Goal: Task Accomplishment & Management: Use online tool/utility

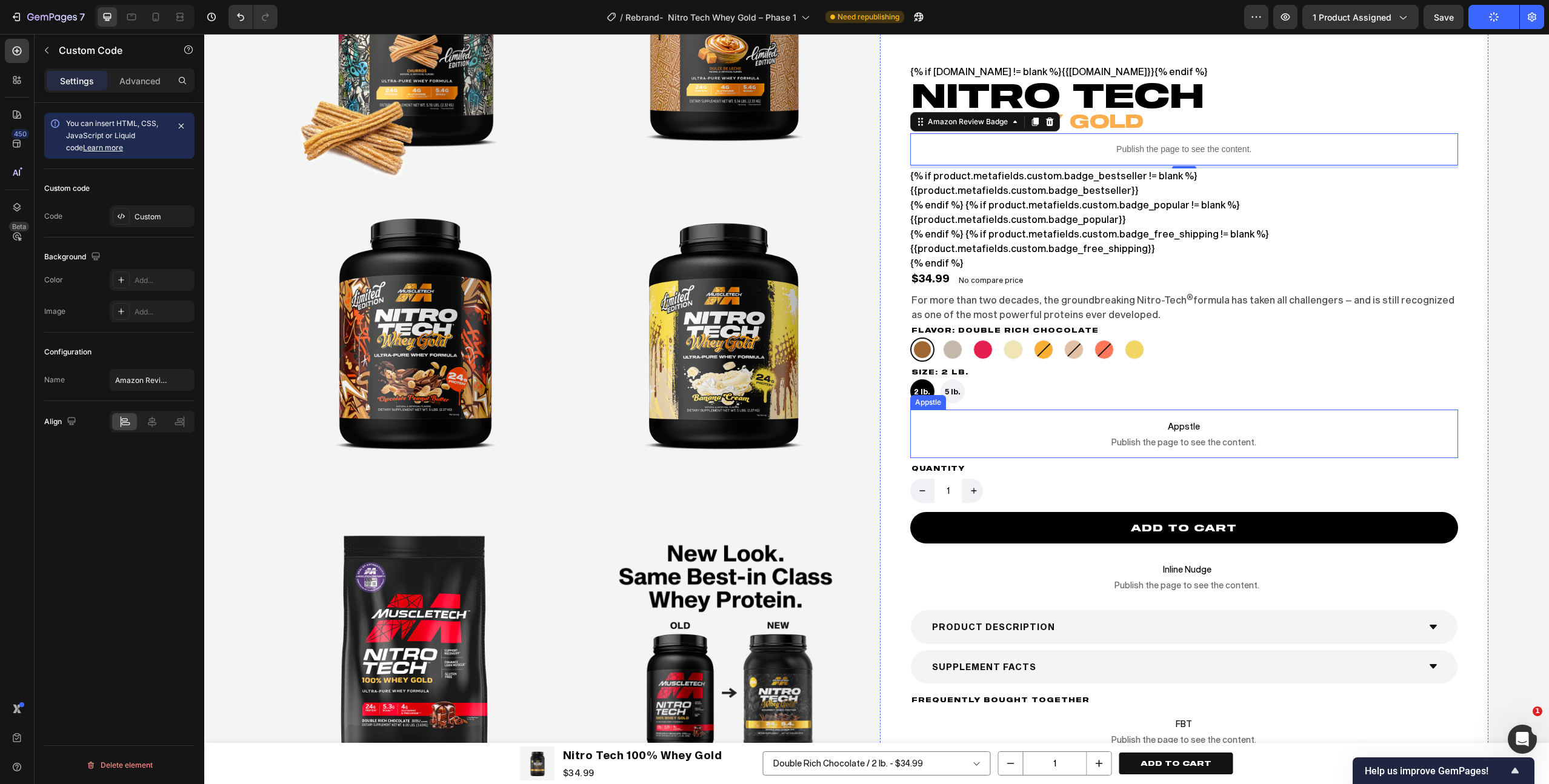
scroll to position [2671, 0]
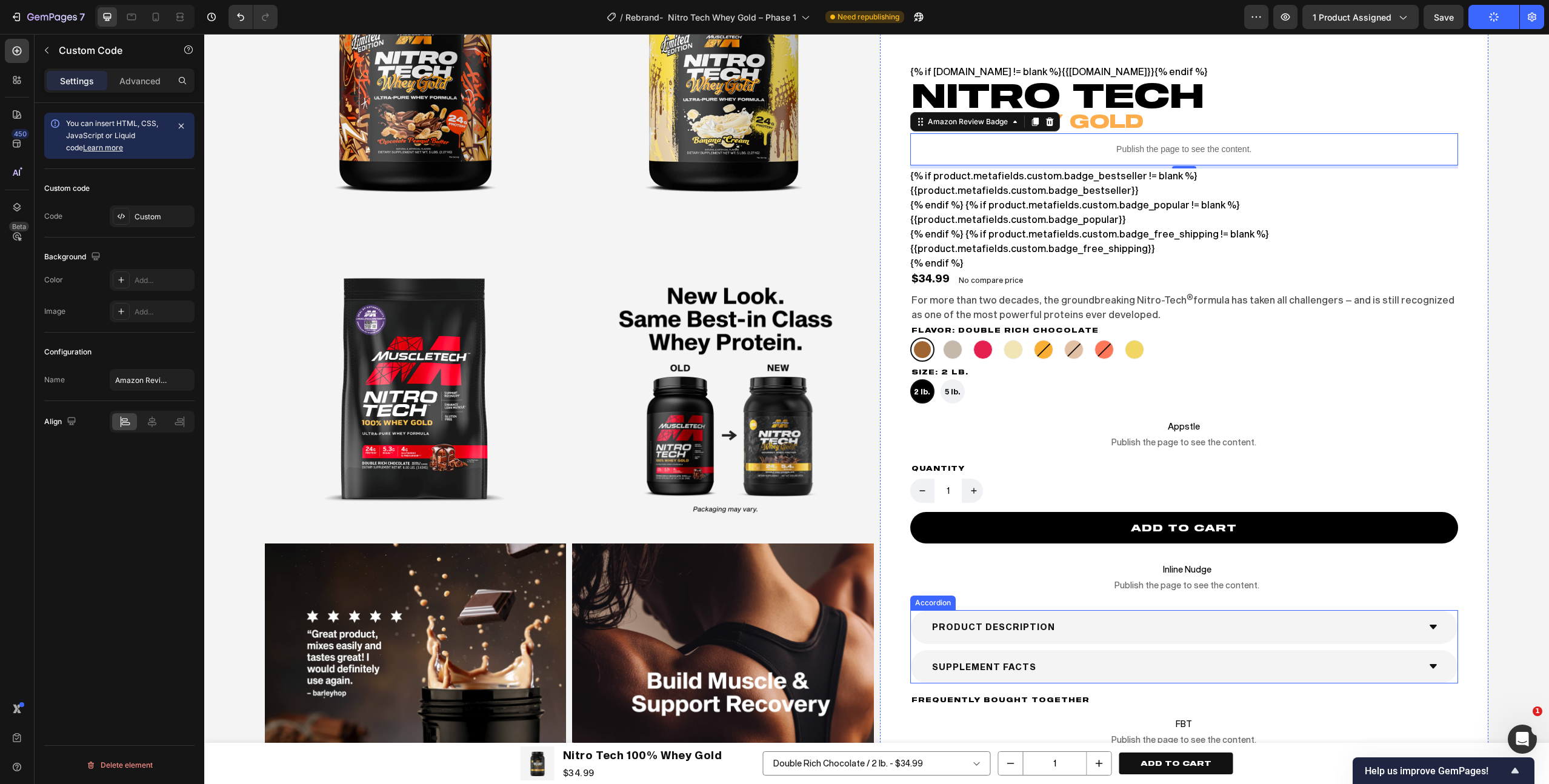
click at [1110, 619] on div "Product Description" at bounding box center [1175, 627] width 489 height 19
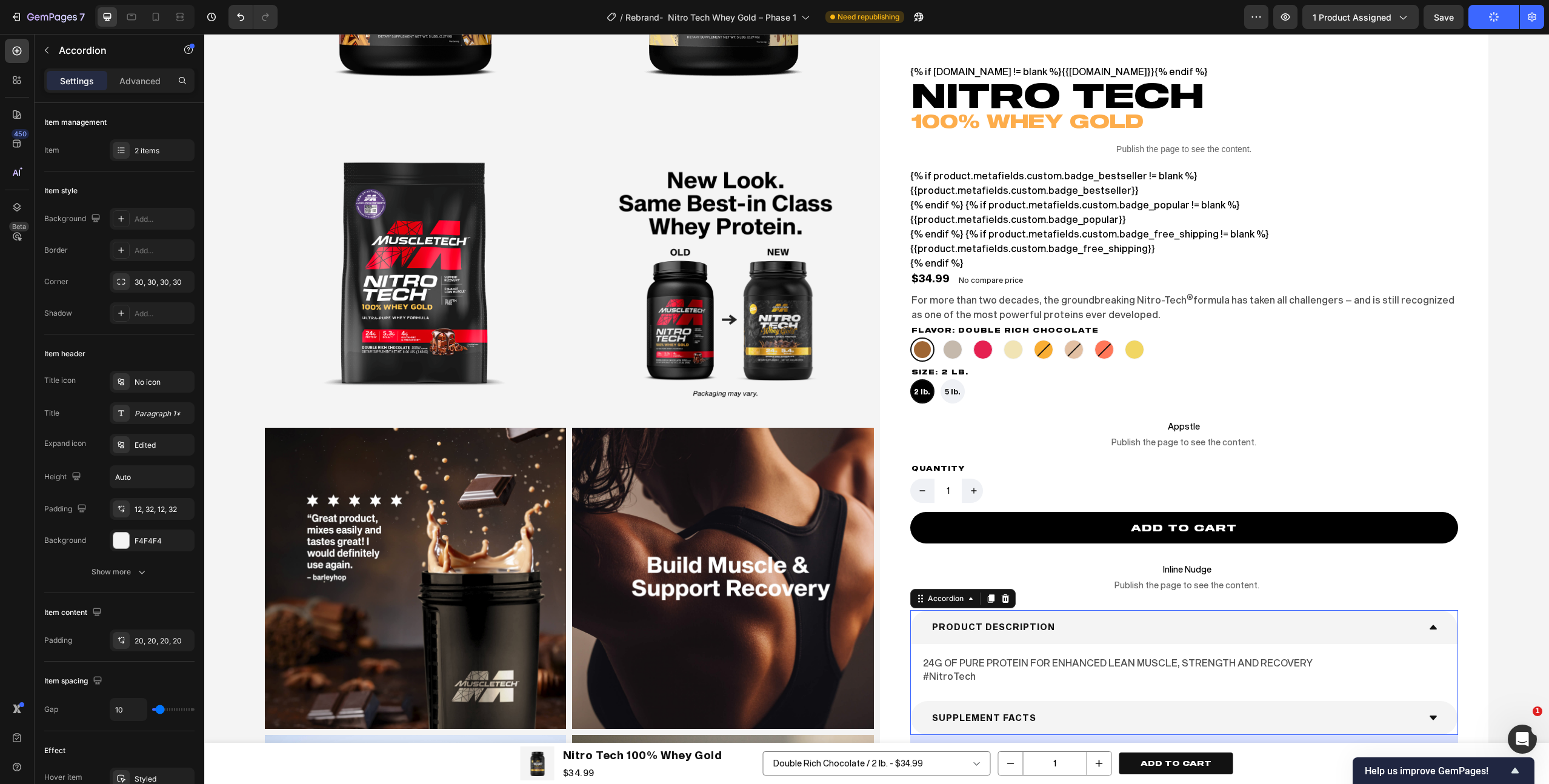
scroll to position [2858, 0]
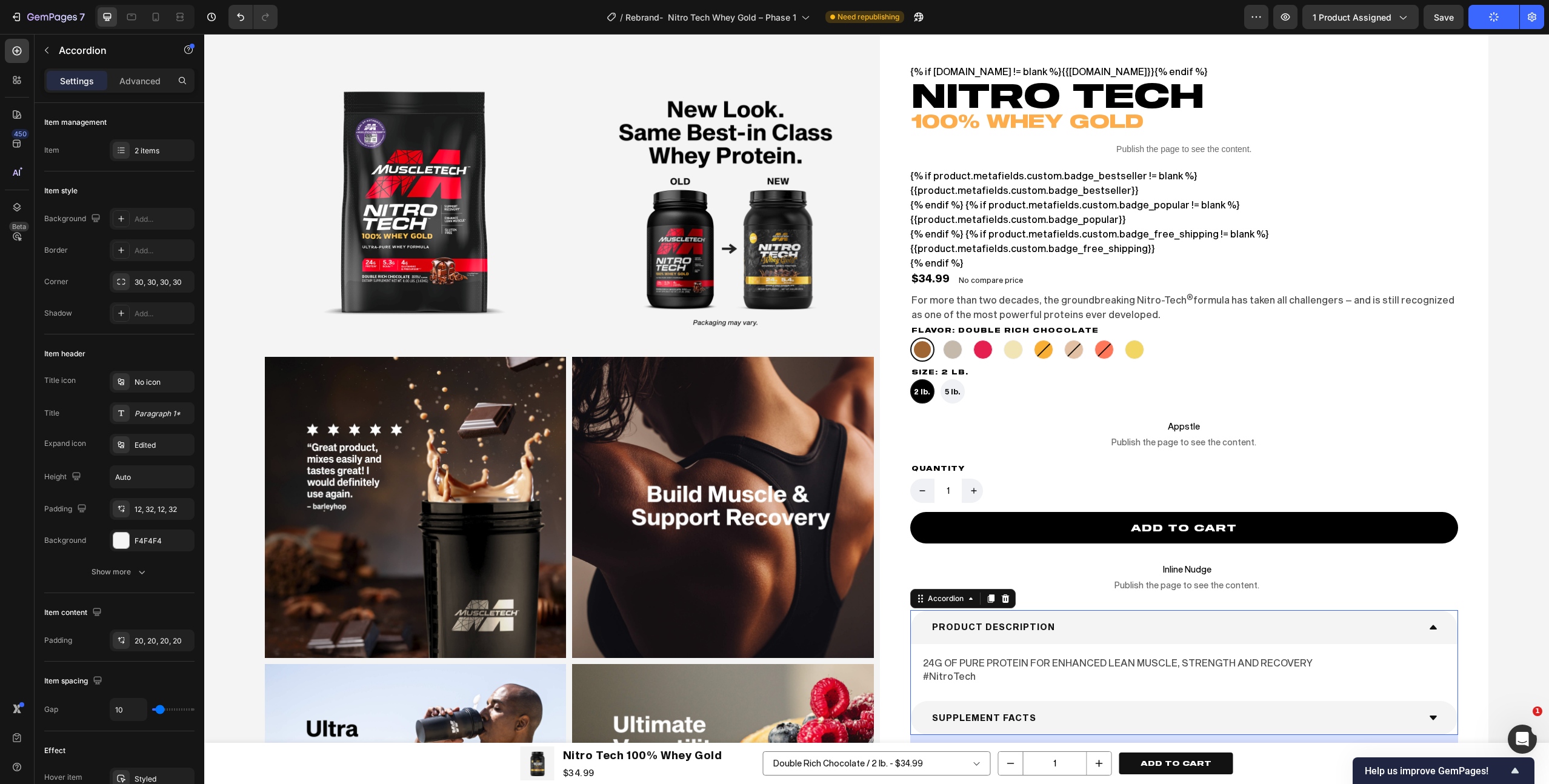
click at [1093, 716] on div "SUPPLEMENT FACTS" at bounding box center [1175, 718] width 489 height 19
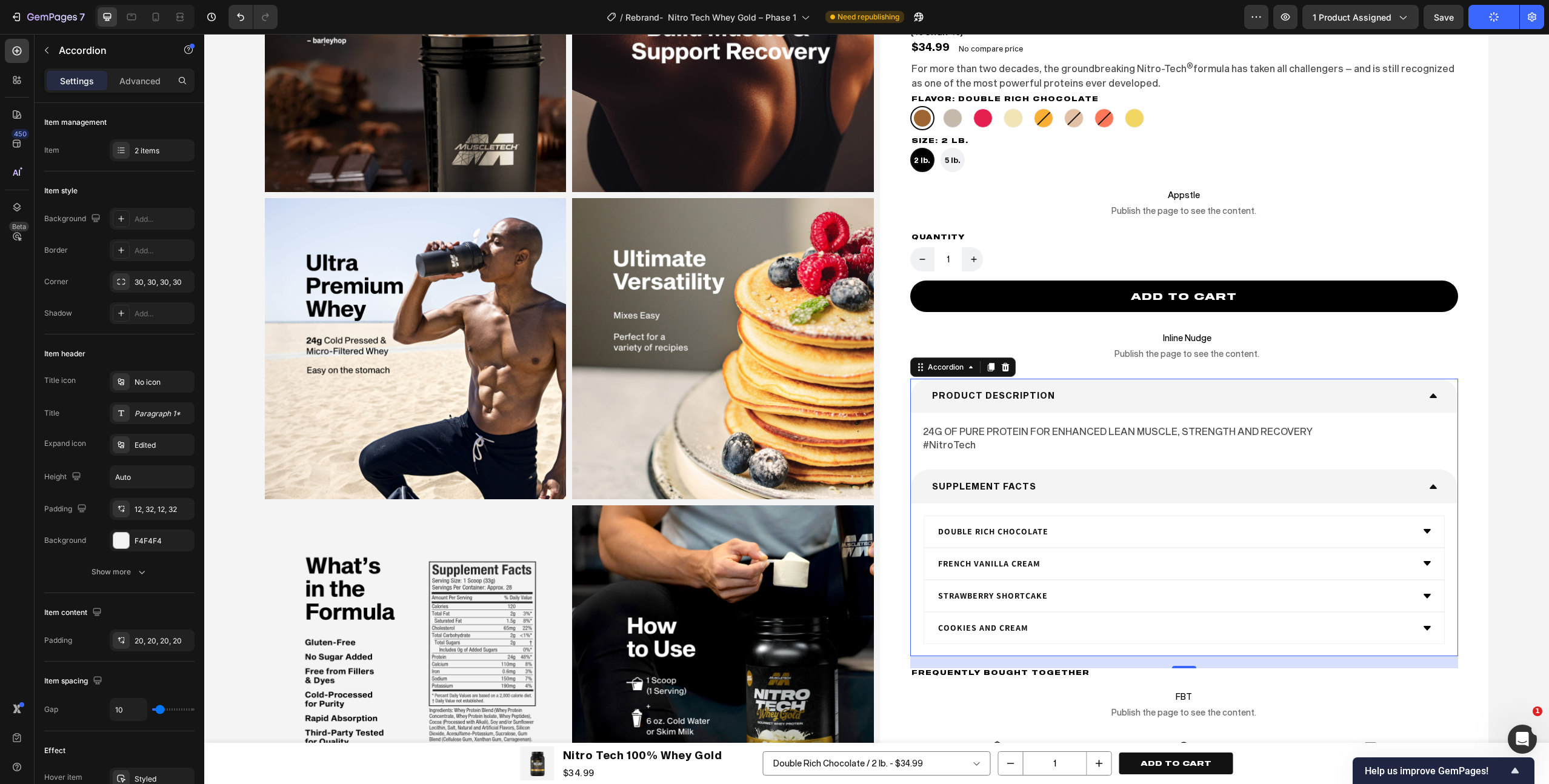
scroll to position [3337, 0]
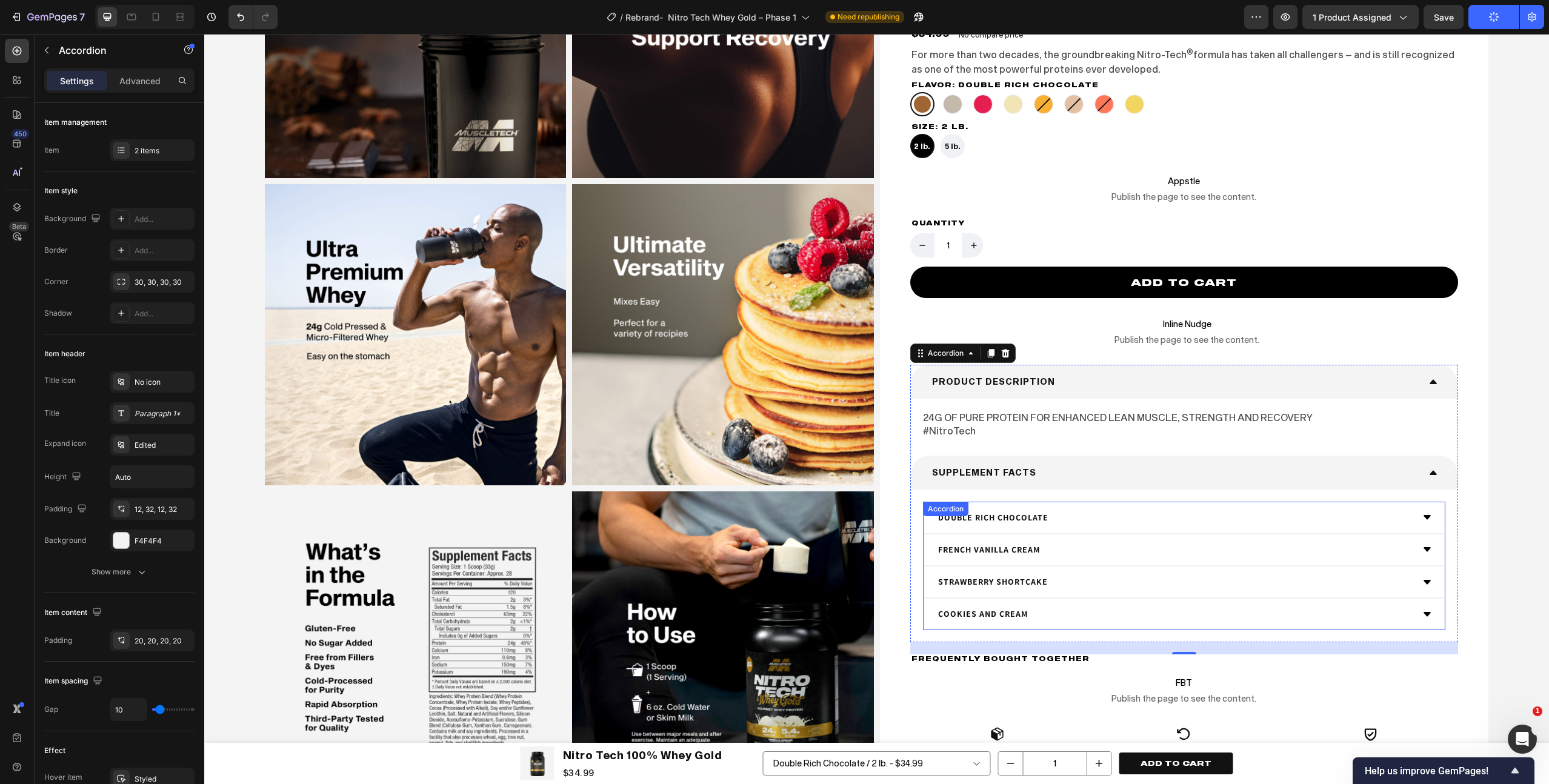
click at [1098, 518] on div "Double Rich Chocolate" at bounding box center [1175, 517] width 477 height 19
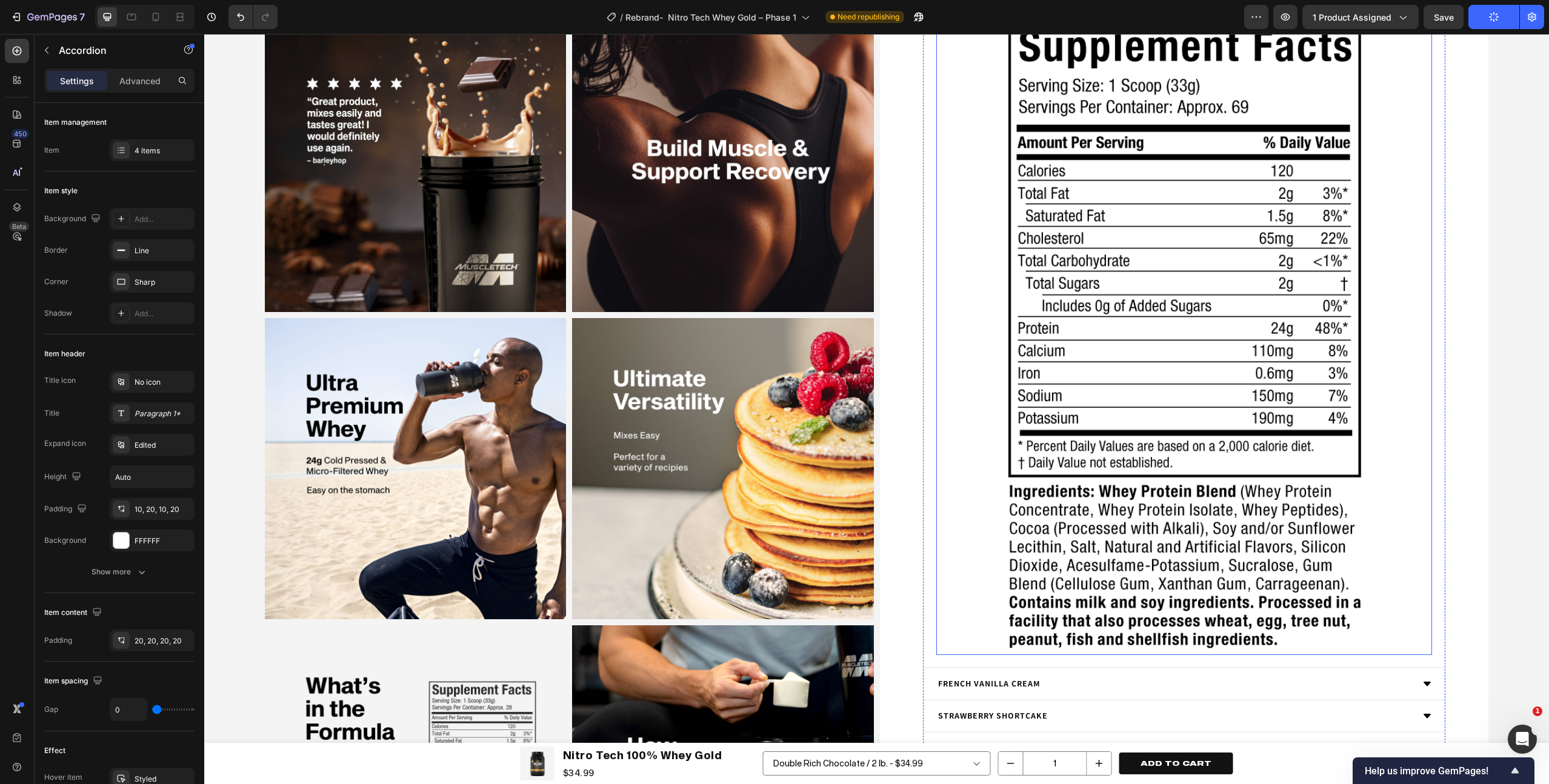
scroll to position [3107, 0]
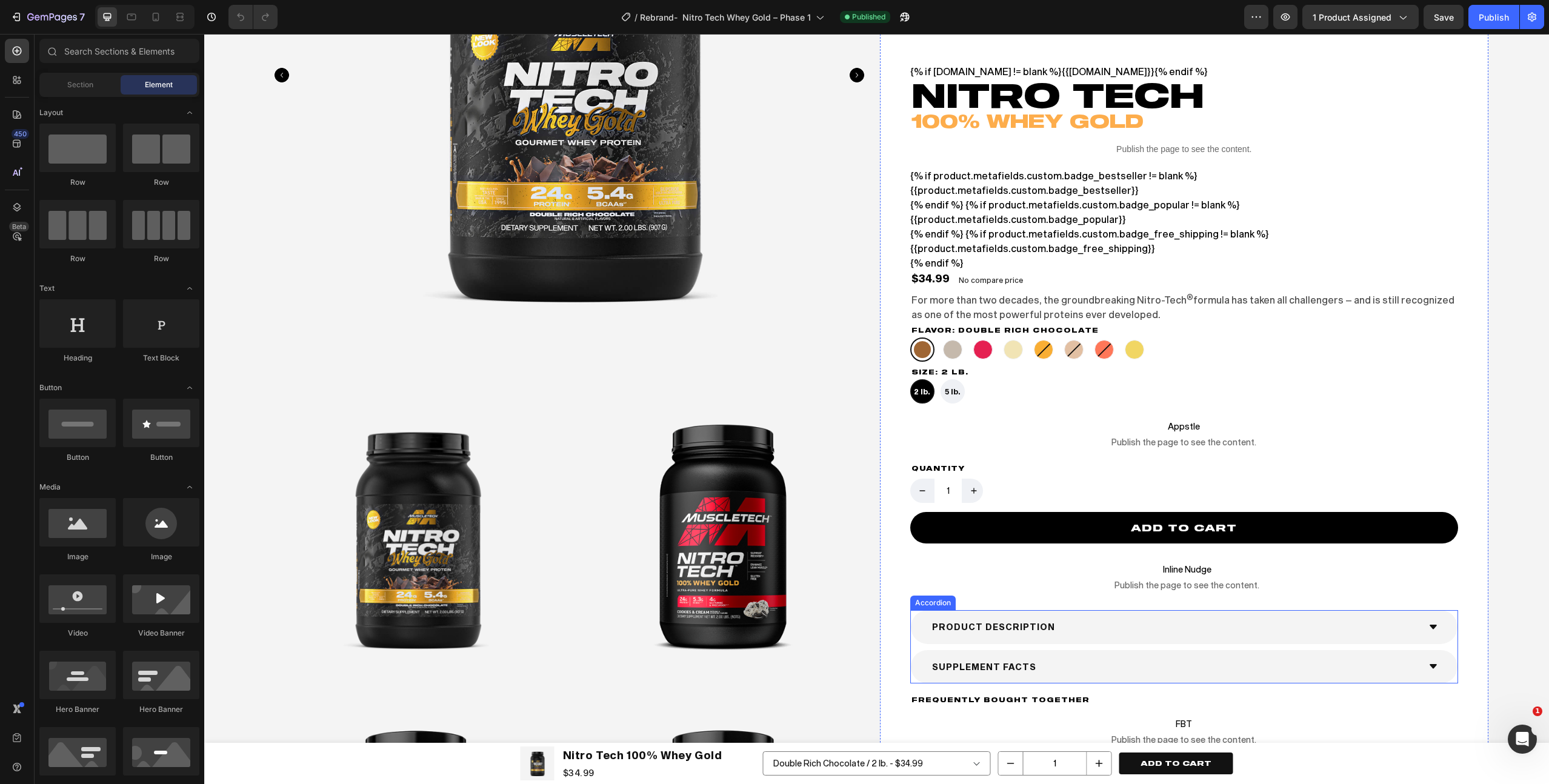
click at [1141, 664] on div "SUPPLEMENT FACTS" at bounding box center [1175, 667] width 489 height 19
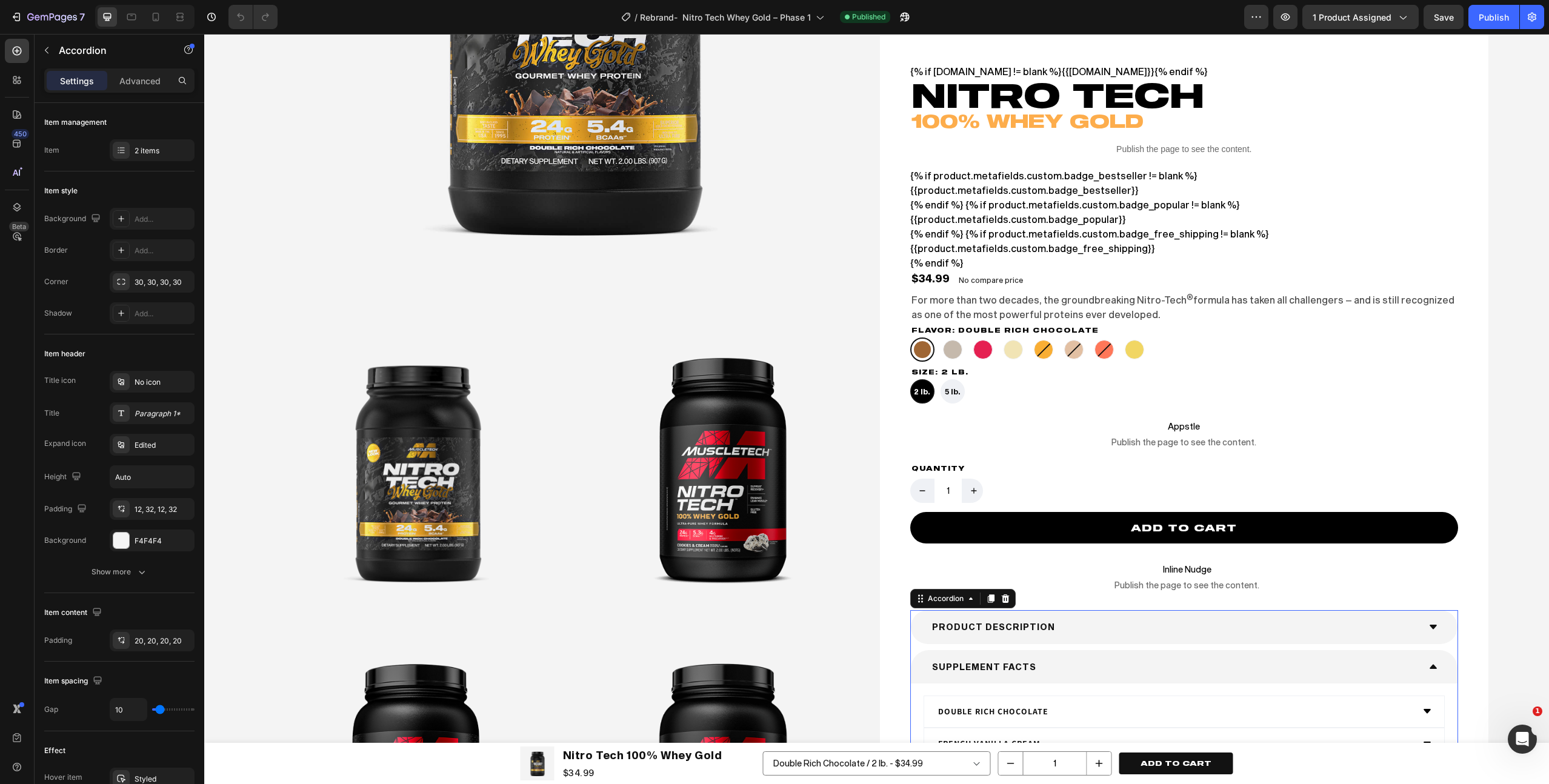
scroll to position [631, 0]
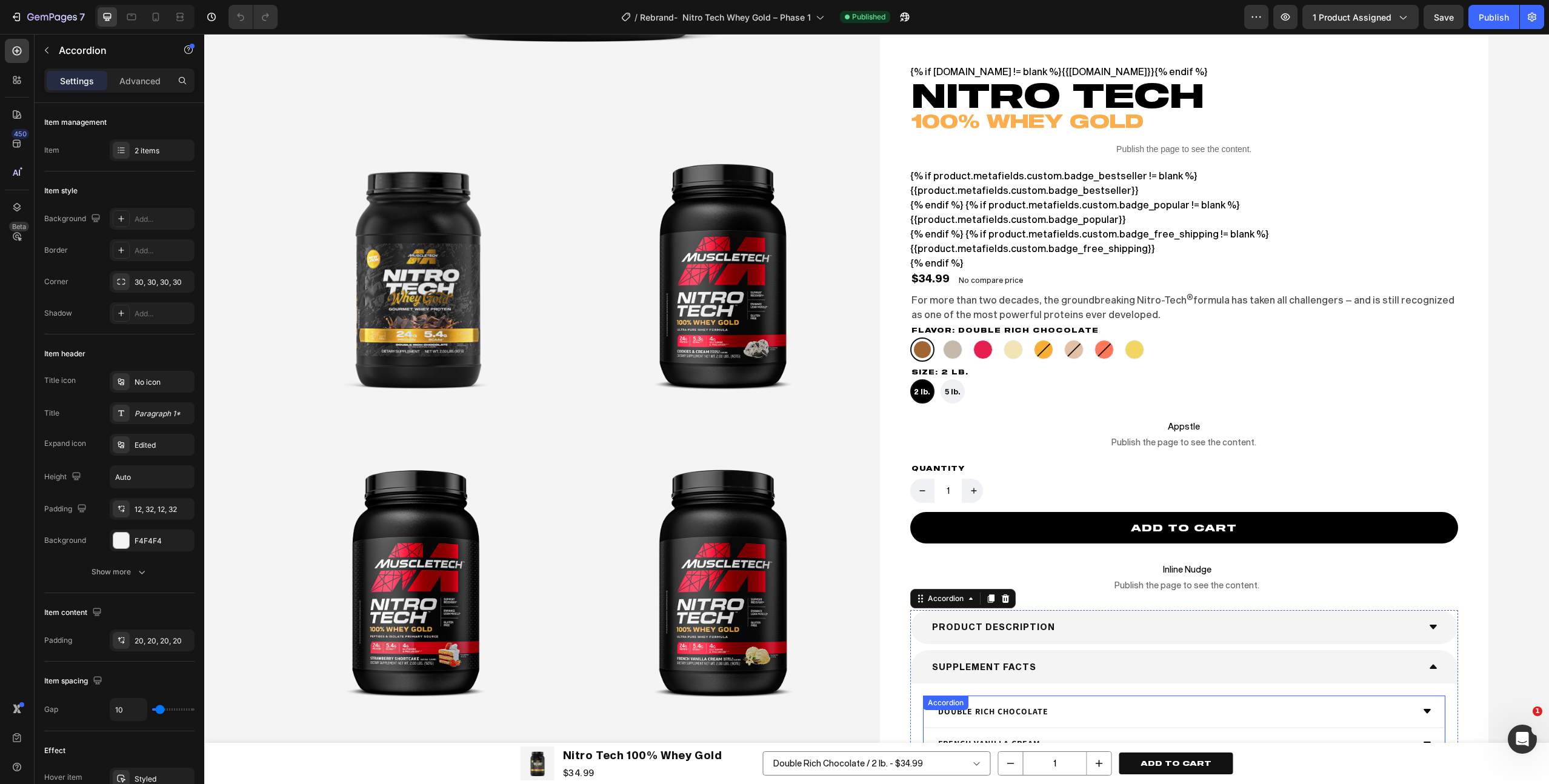
click at [1127, 724] on div "Double Rich Chocolate" at bounding box center [1184, 711] width 520 height 31
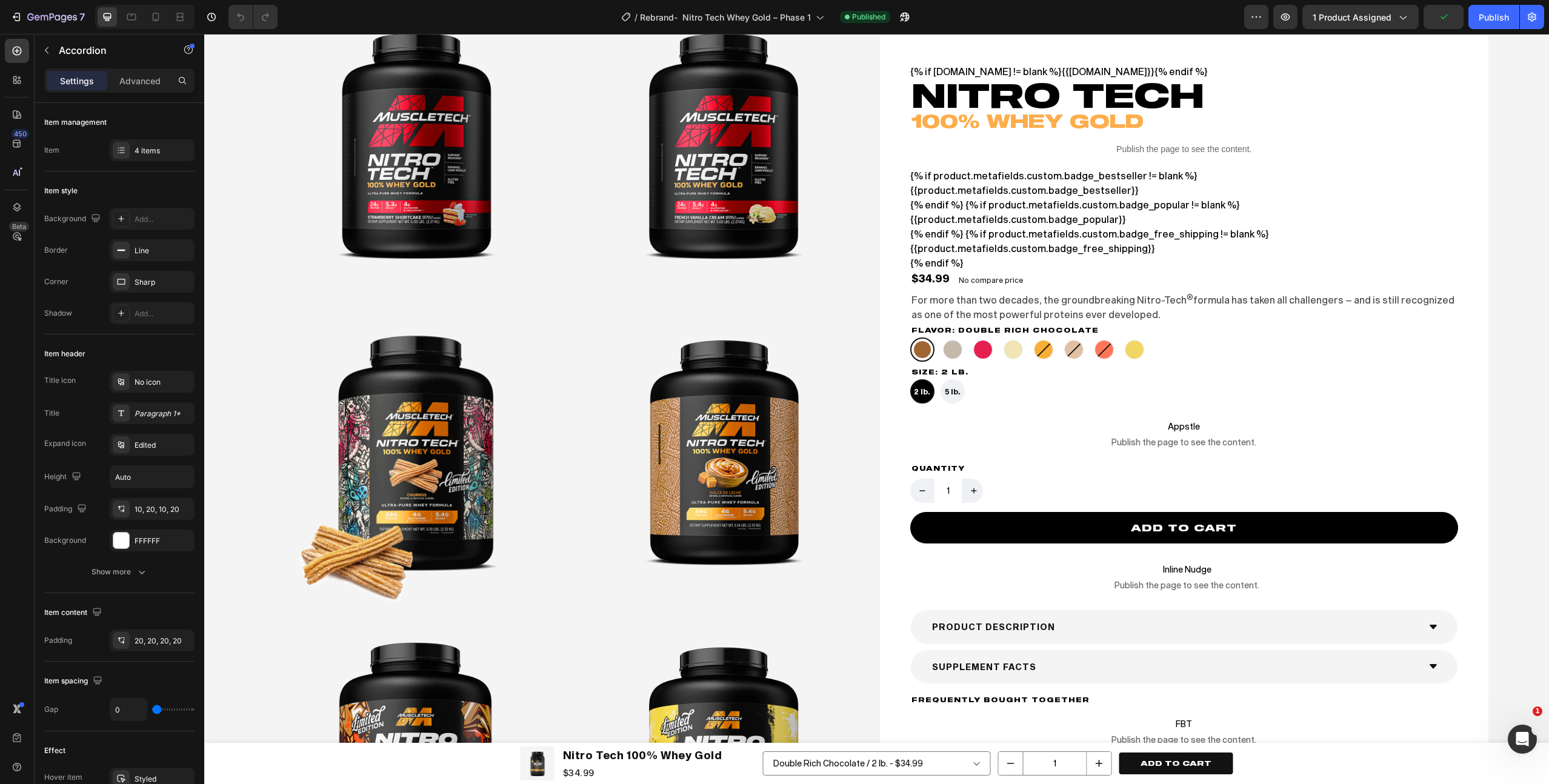
scroll to position [2190, 0]
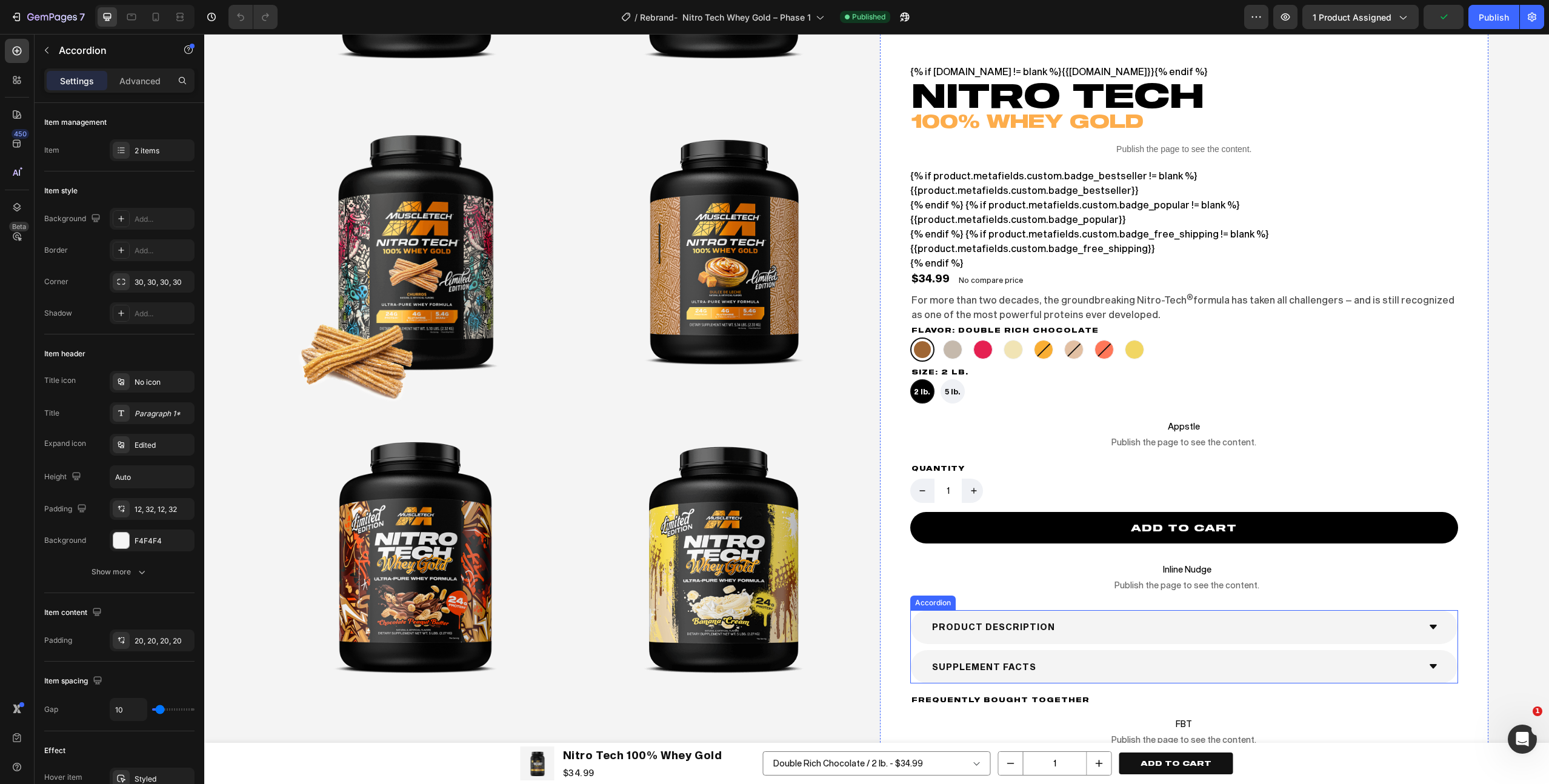
click at [1124, 671] on div "SUPPLEMENT FACTS" at bounding box center [1175, 667] width 489 height 19
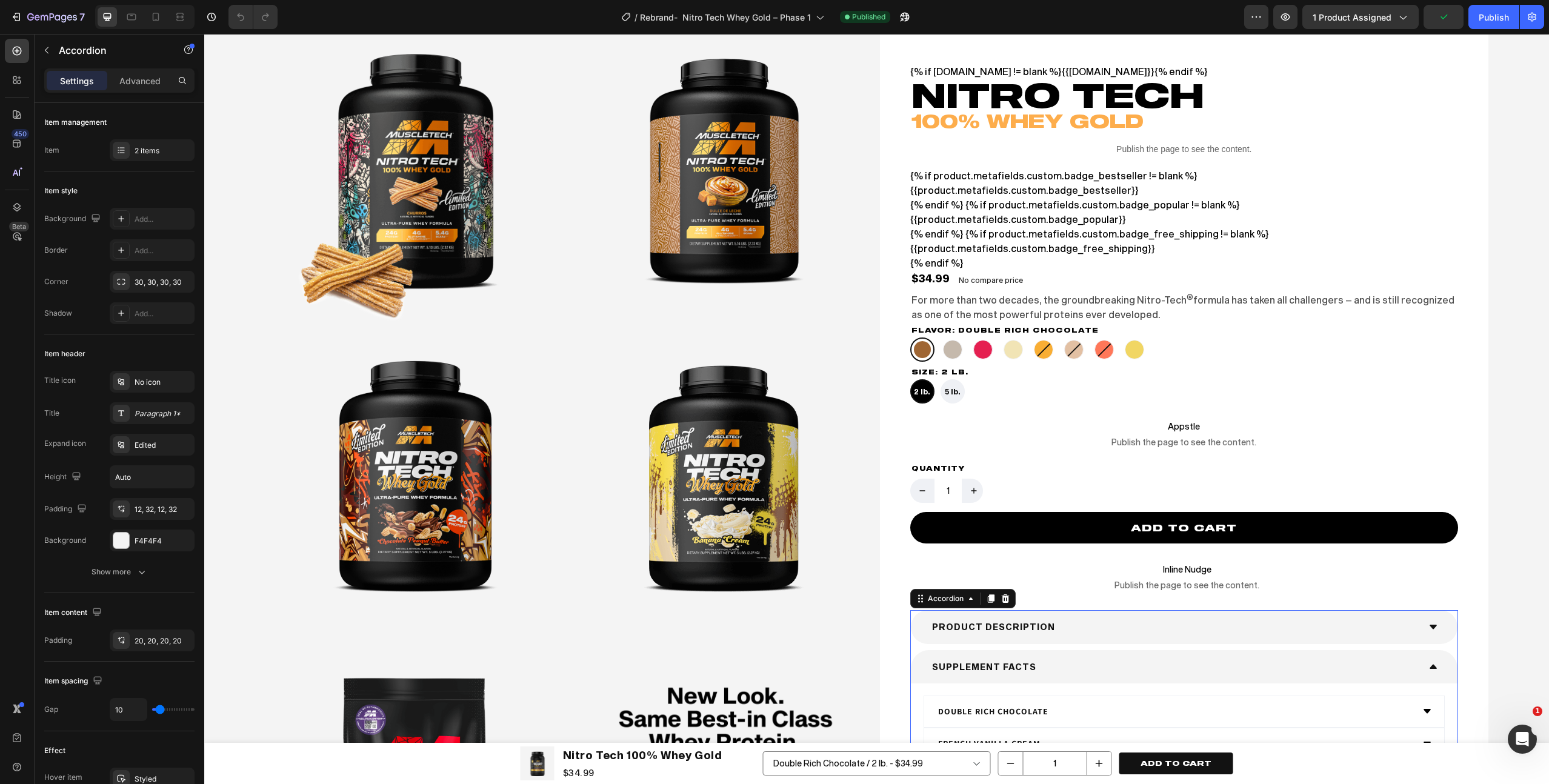
scroll to position [2307, 0]
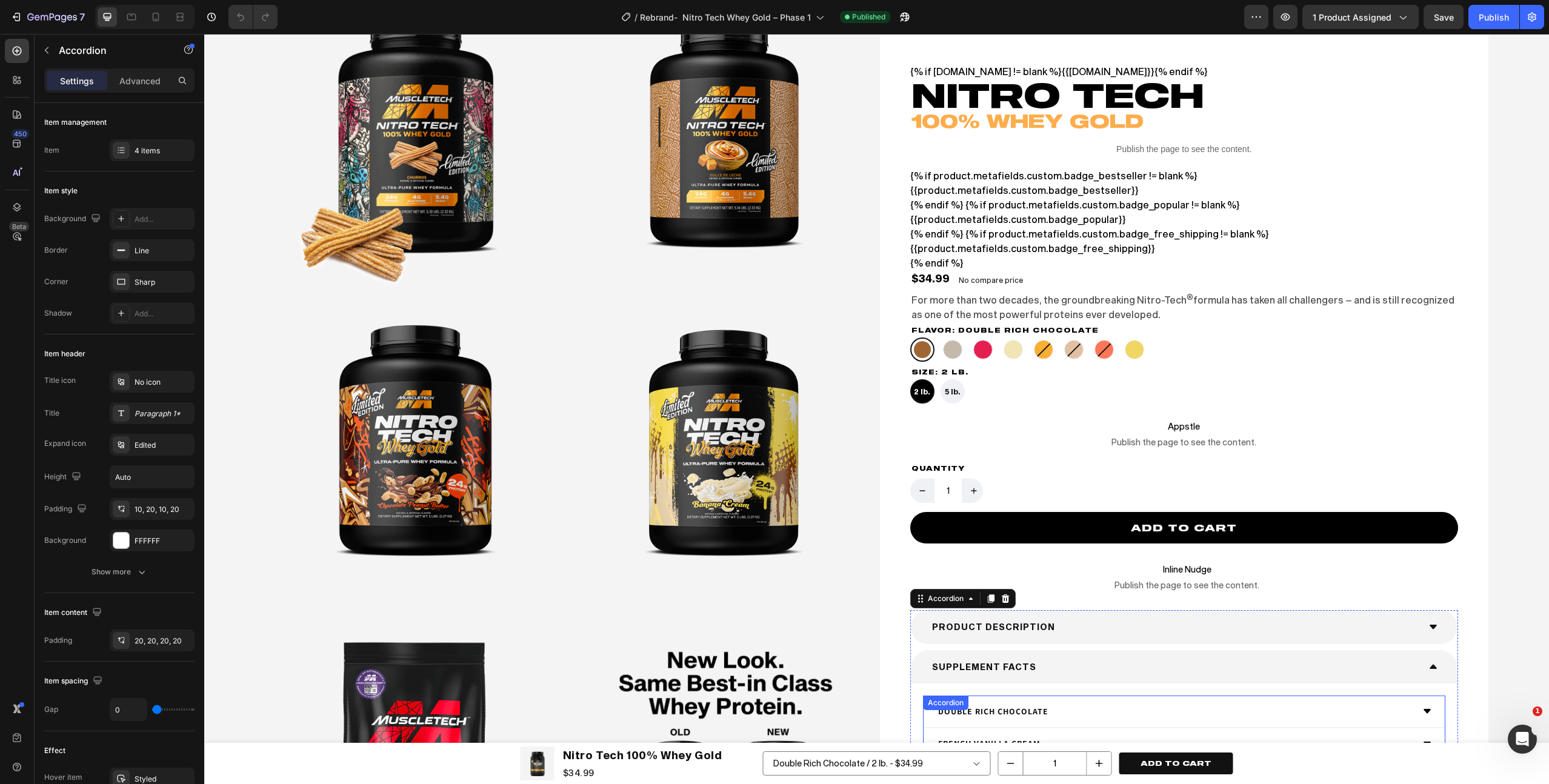
click at [1212, 707] on div "Double Rich Chocolate" at bounding box center [1175, 711] width 477 height 19
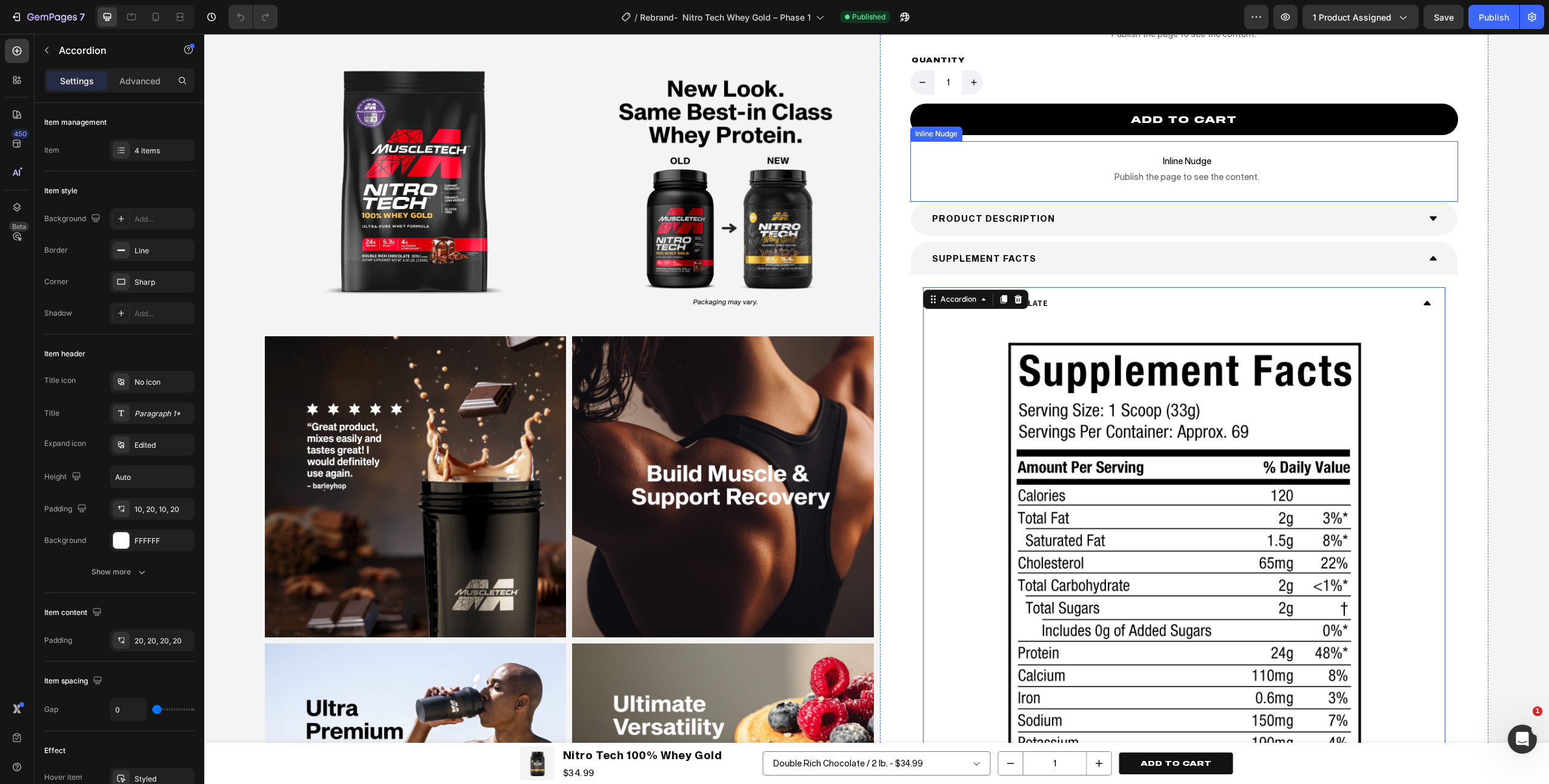
scroll to position [2914, 0]
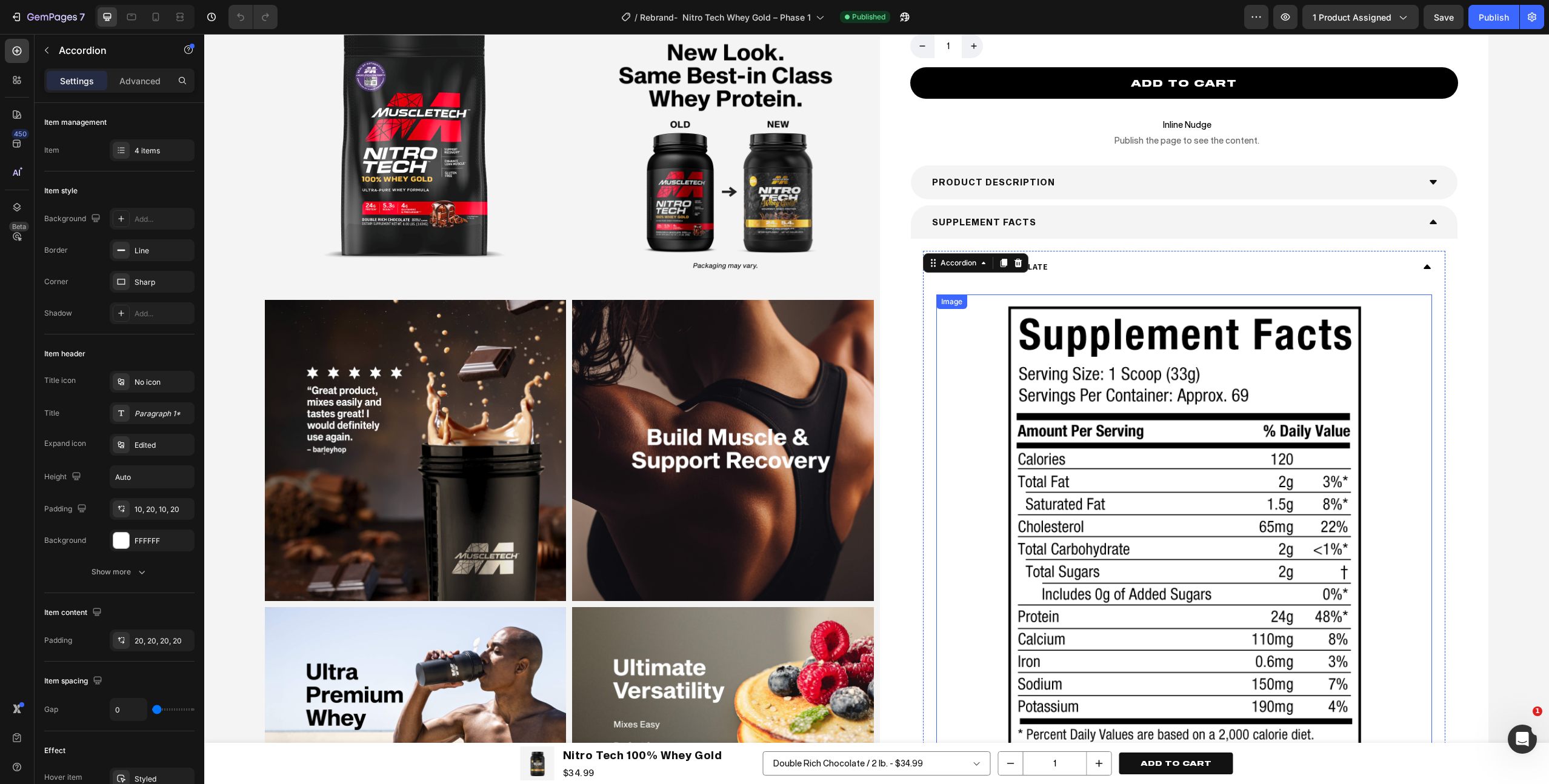
click at [1180, 492] on img at bounding box center [1184, 618] width 372 height 649
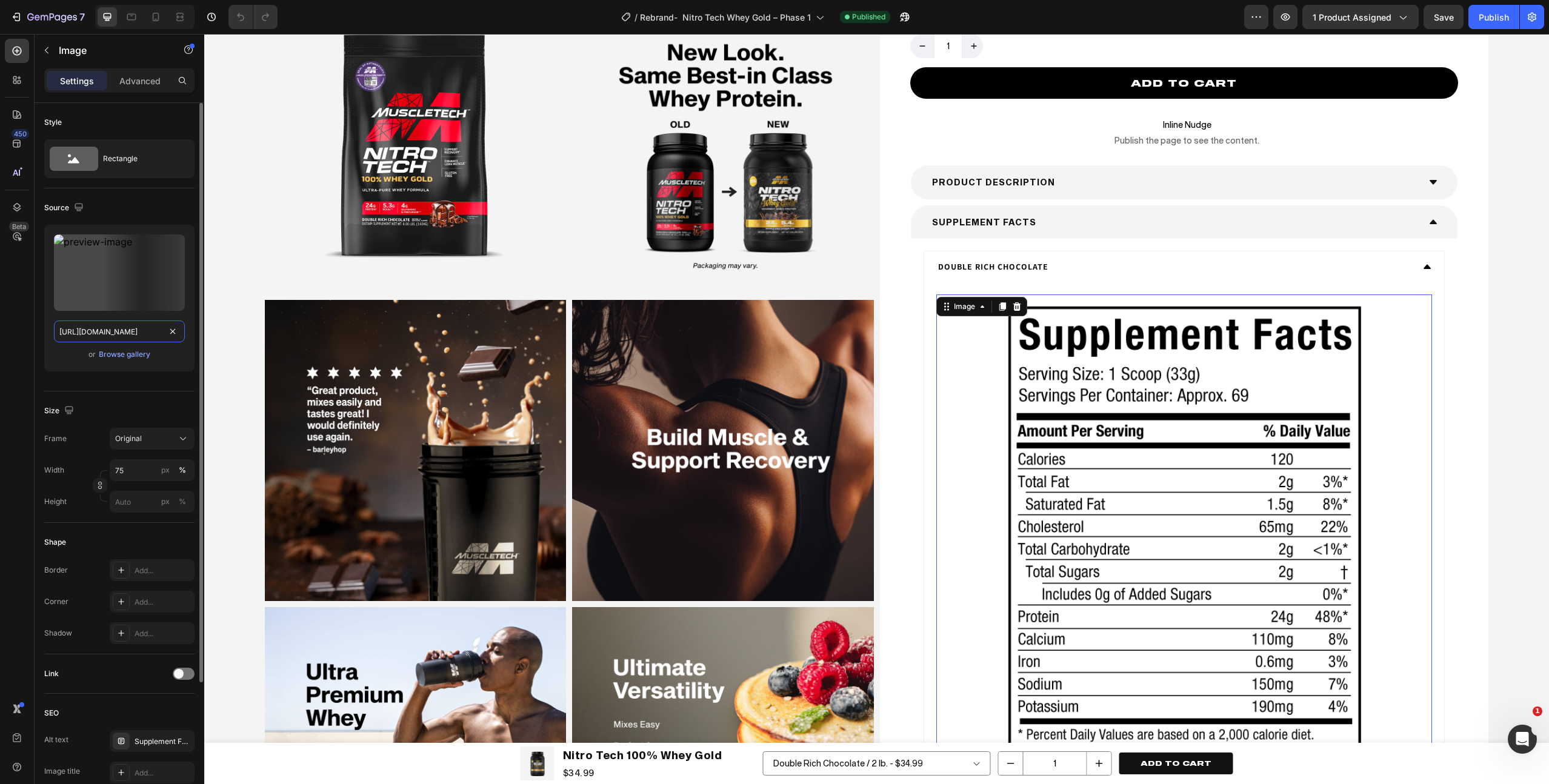
click at [97, 334] on input "https://cdn.shopify.com/s/files/1/1214/7132/files/muscletech-nitro-tech-whey-go…" at bounding box center [119, 331] width 131 height 22
paste input "text"
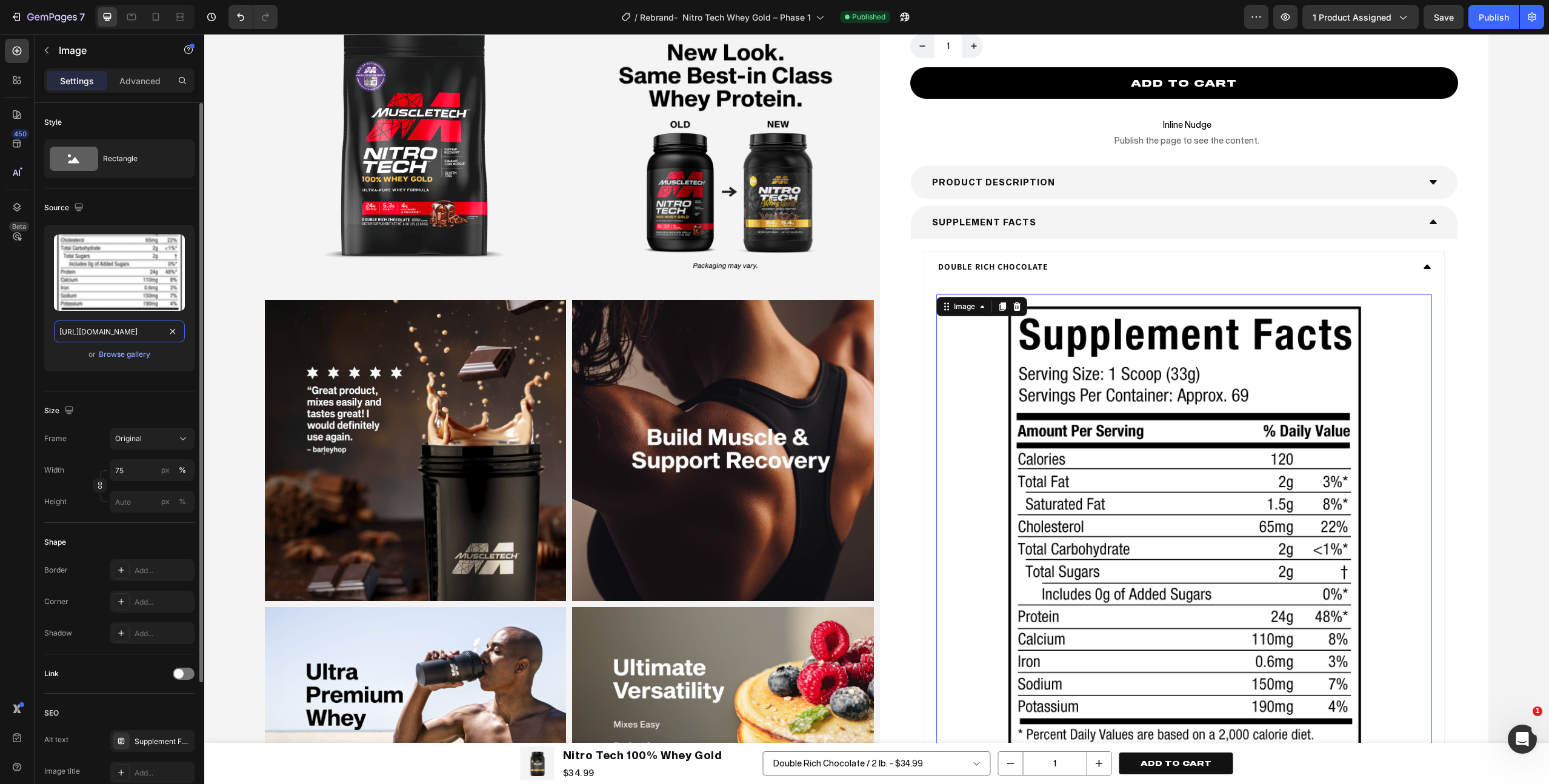
type input "https://cdn.shopify.com/s/files/1/1214/7132/files/muscletech-nitro-tech-whey-go…"
click at [60, 364] on div "Upload Image https://cdn.shopify.com/s/files/1/1214/7132/files/muscletech-nitro…" at bounding box center [119, 298] width 150 height 147
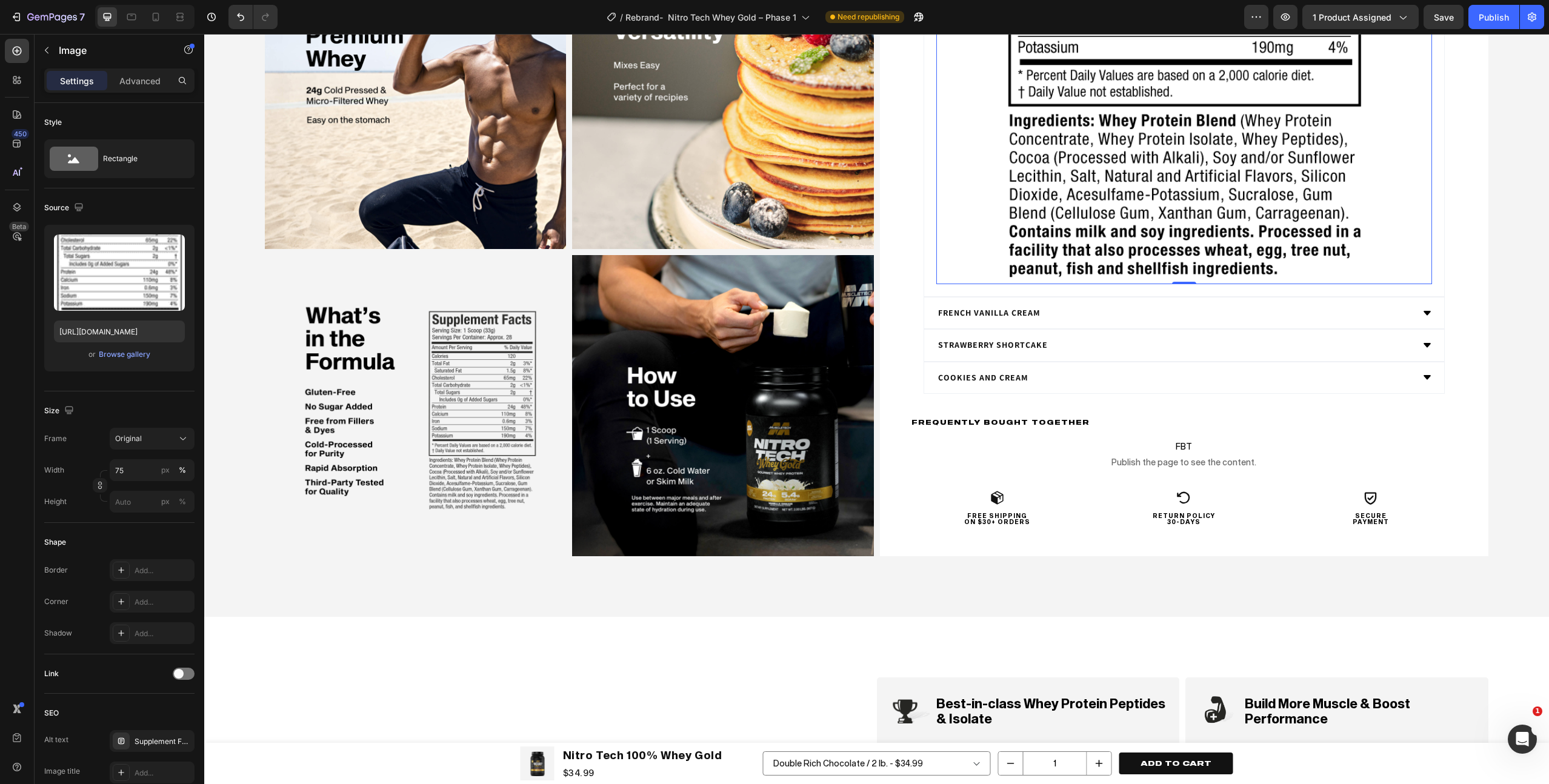
scroll to position [3637, 0]
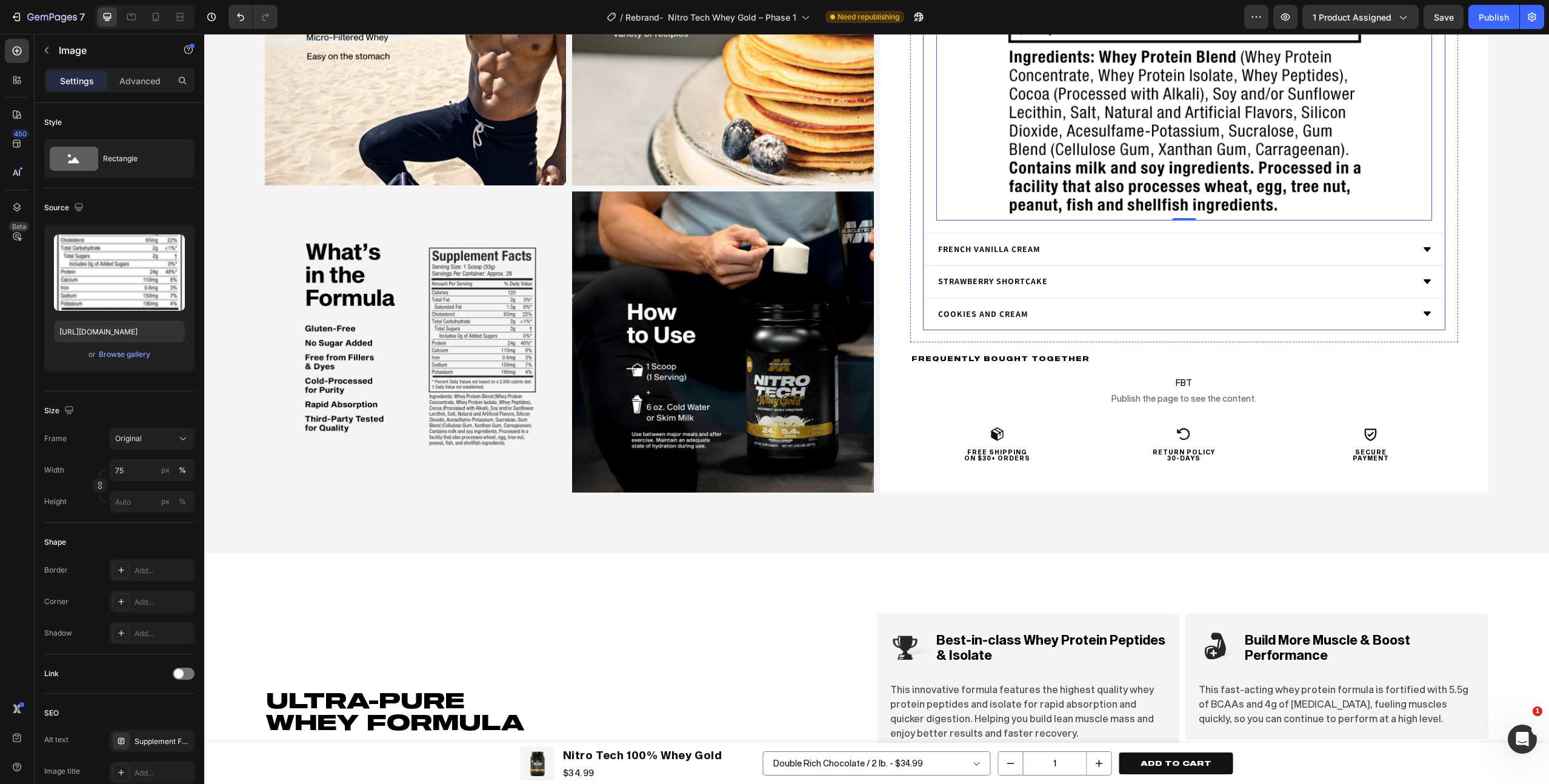
click at [1177, 247] on div "French Vanilla Cream" at bounding box center [1175, 250] width 477 height 19
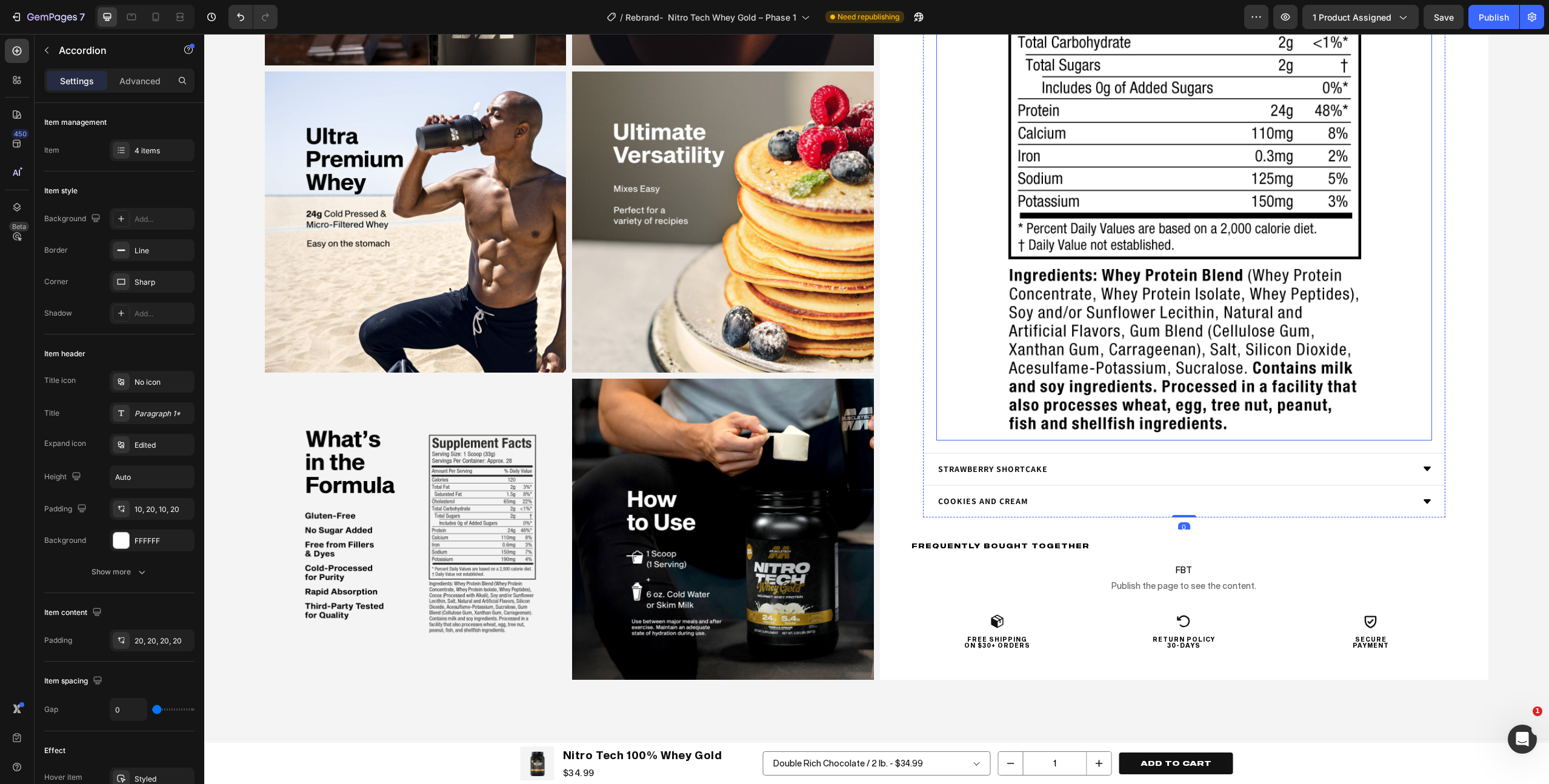
scroll to position [3376, 0]
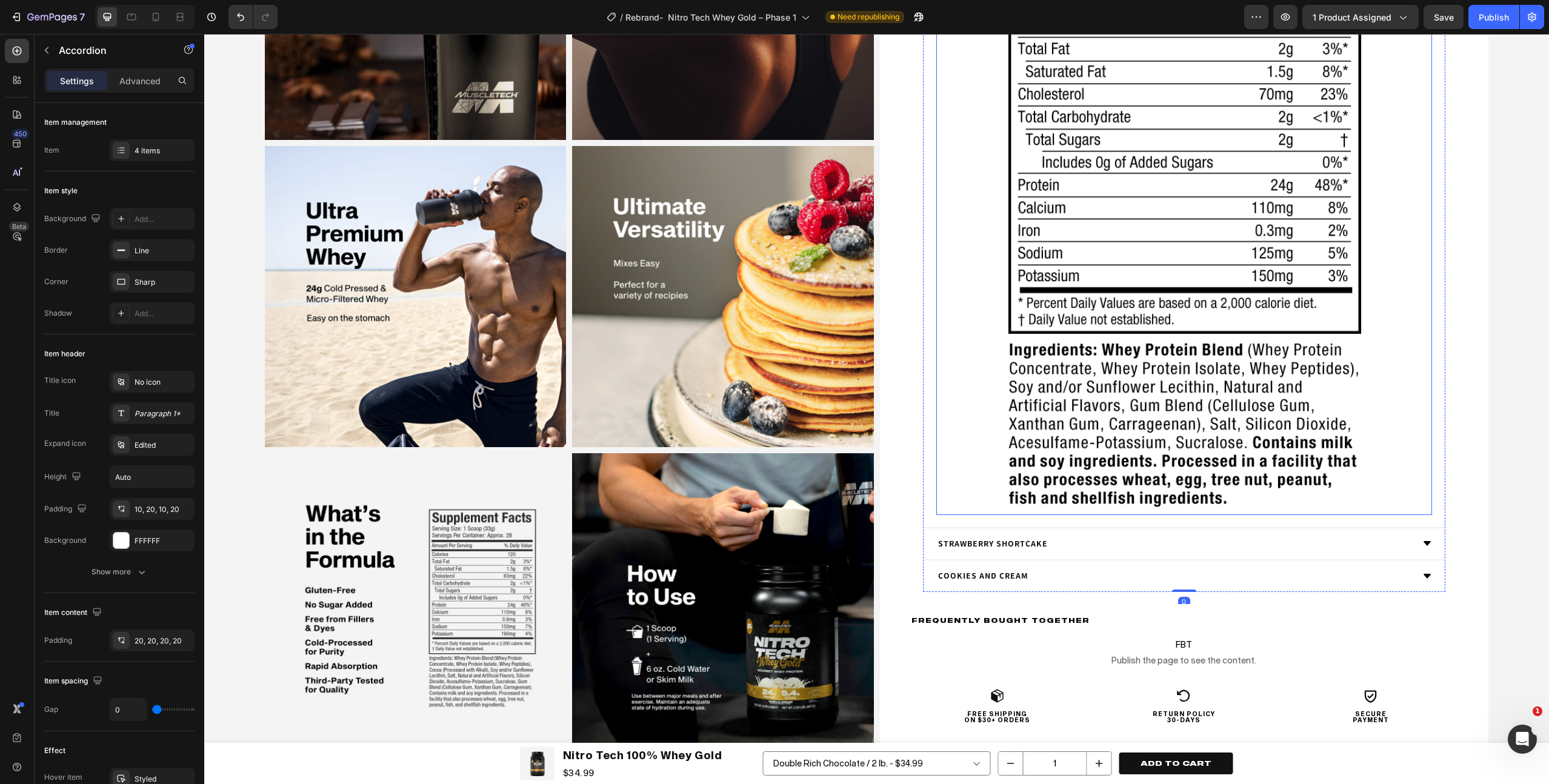
click at [1114, 213] on img at bounding box center [1184, 190] width 372 height 649
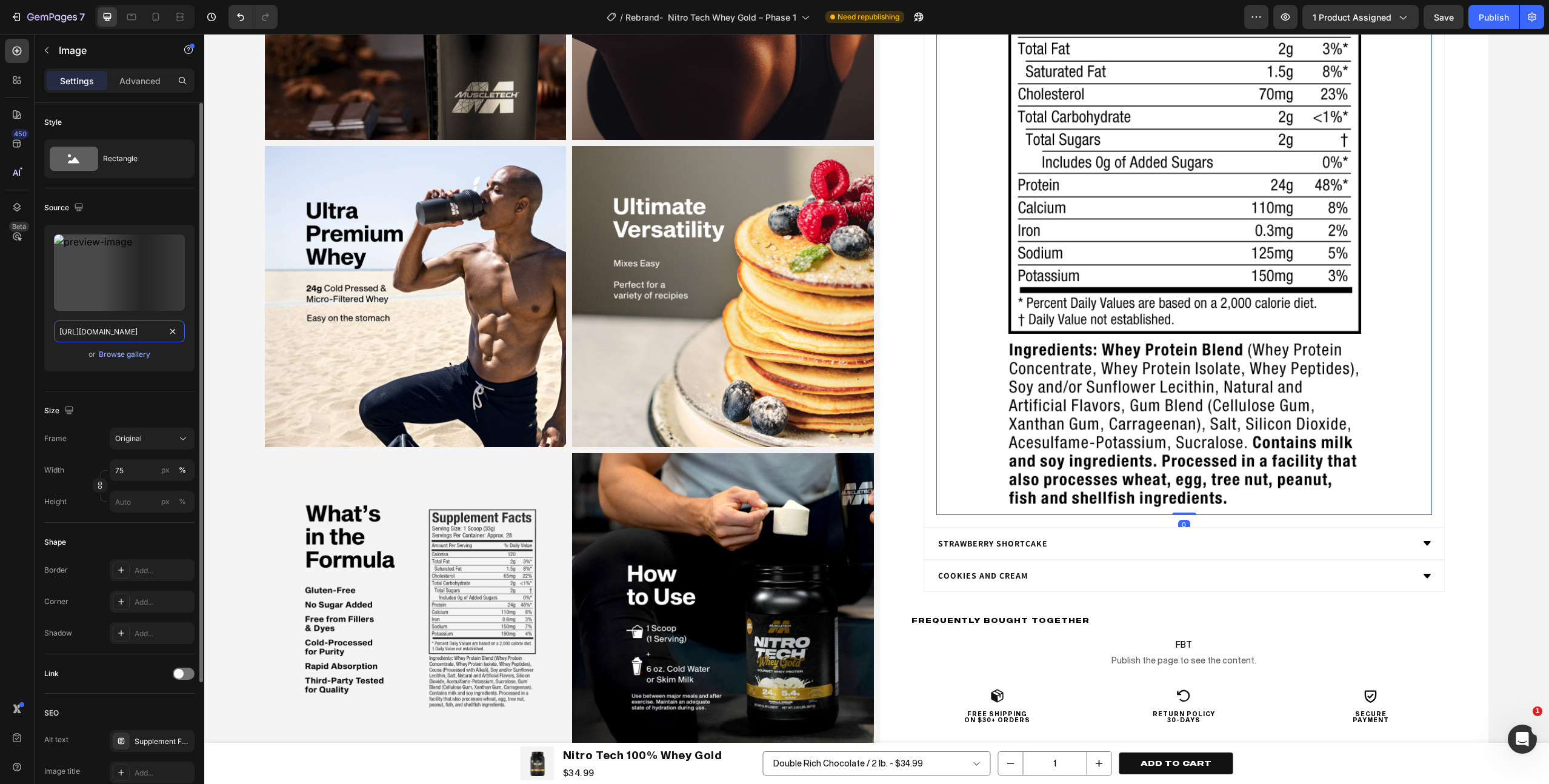
click at [128, 333] on input "https://cdn.shopify.com/s/files/1/1214/7132/files/muscletech-nitro-tech-whey-go…" at bounding box center [119, 331] width 131 height 22
paste input "text"
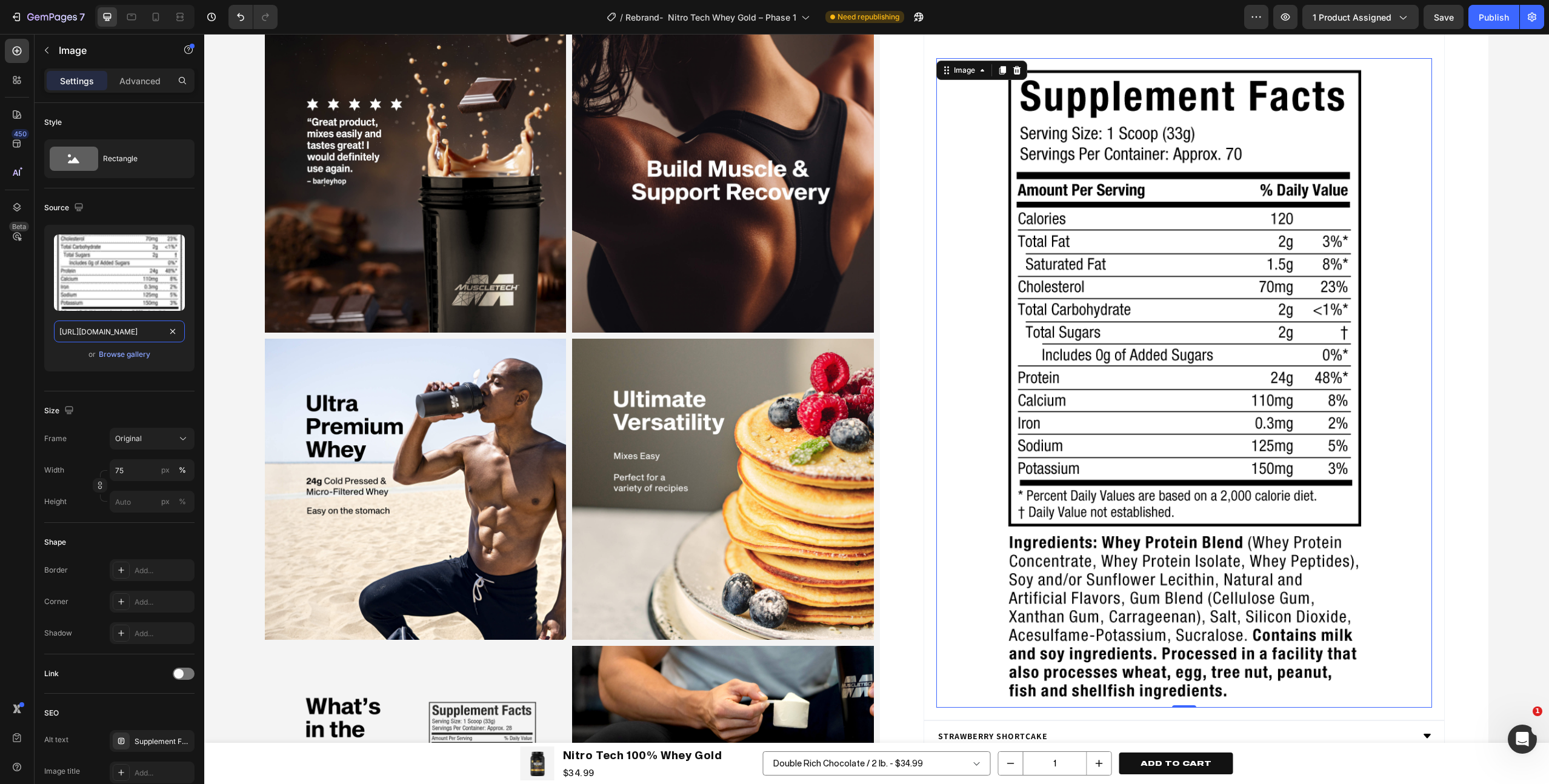
scroll to position [3103, 0]
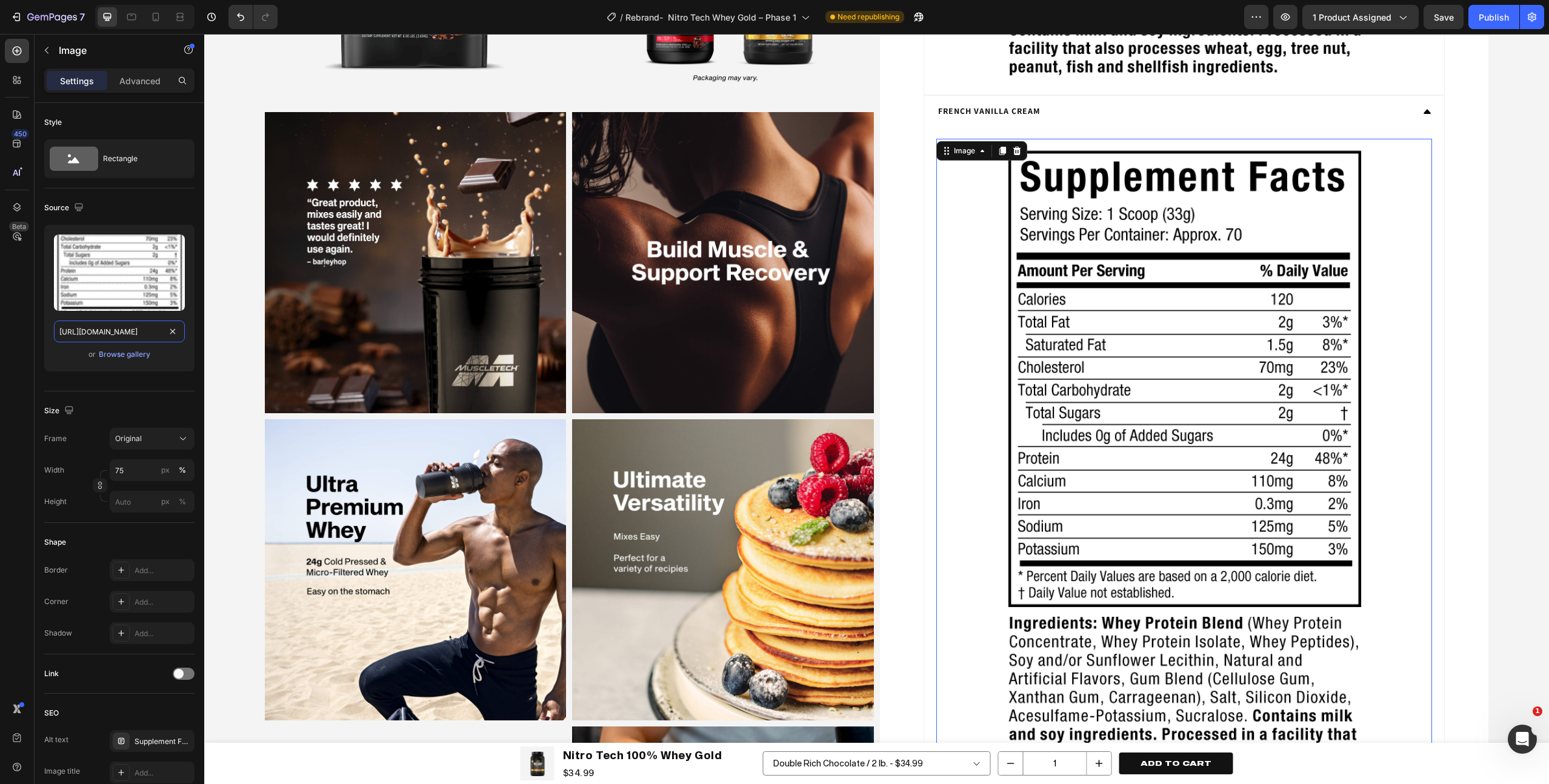
type input "https://cdn.shopify.com/s/files/1/1214/7132/files/muscletech-nitro-tech-whey-go…"
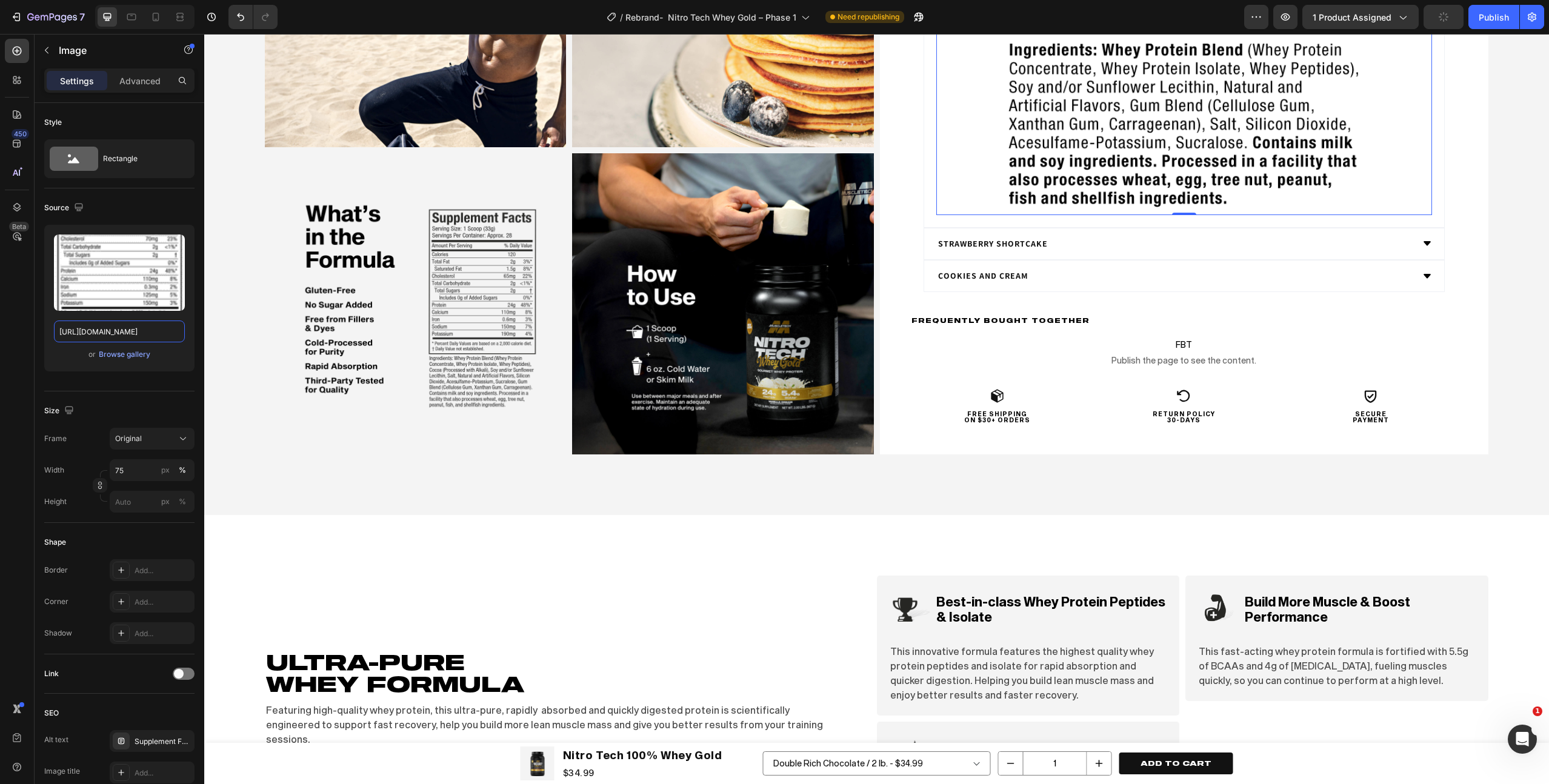
scroll to position [3693, 0]
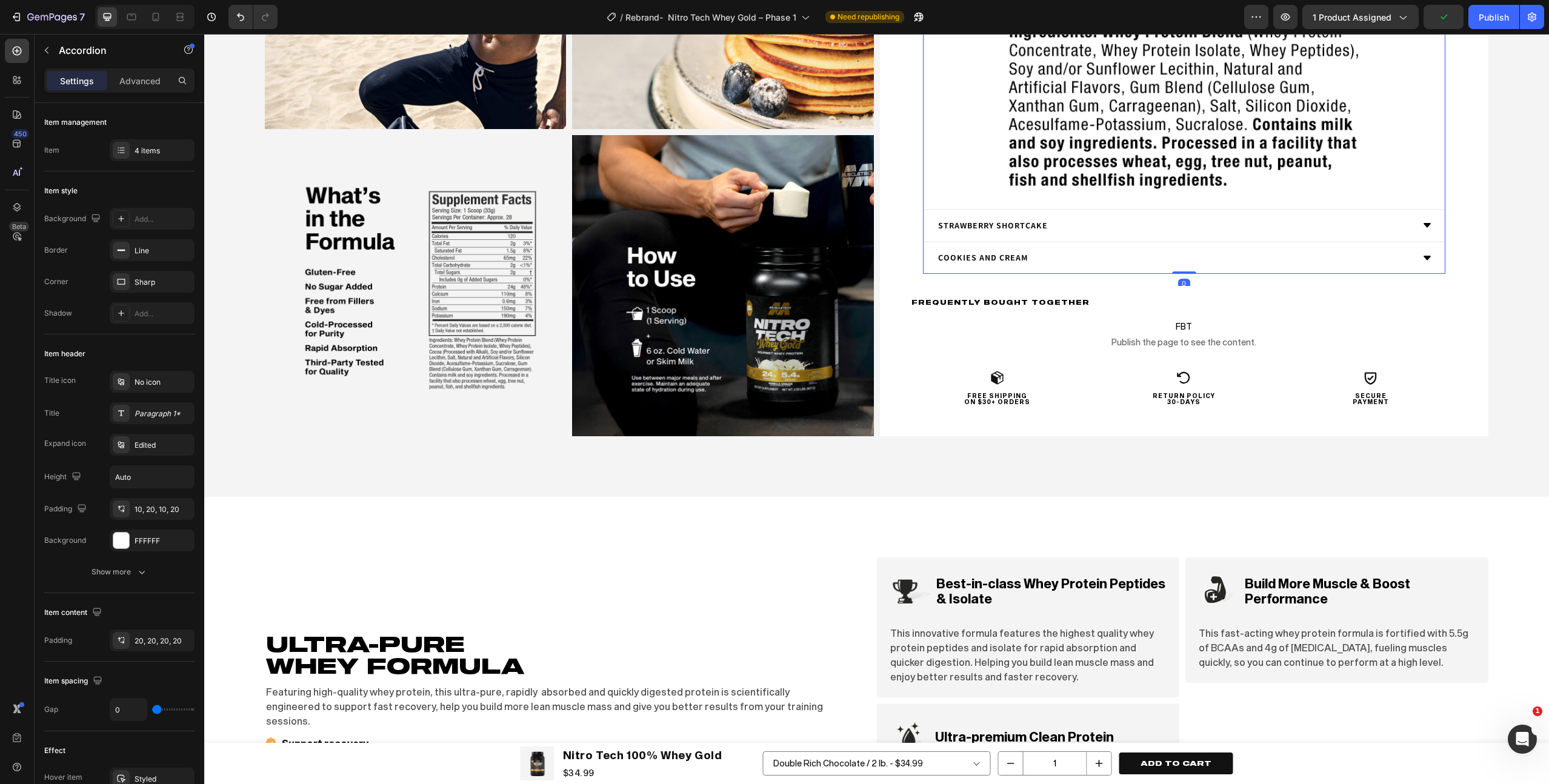
click at [1140, 255] on div "Cookies and Cream" at bounding box center [1175, 258] width 477 height 19
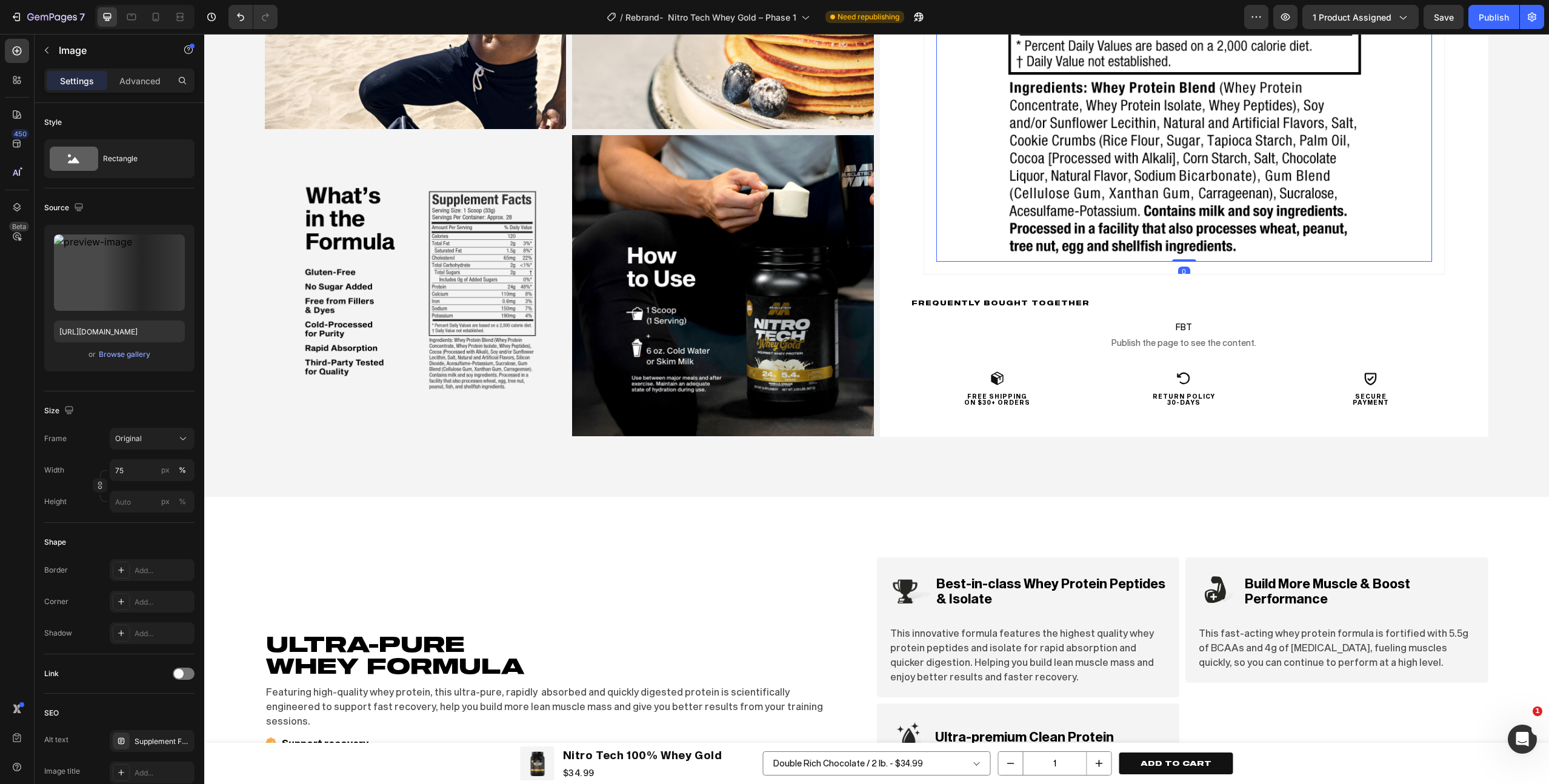
click at [118, 334] on input "https://cdn.shopify.com/s/files/1/1214/7132/files/muscletech-nitro-tech-whey-go…" at bounding box center [119, 331] width 131 height 22
paste input "text"
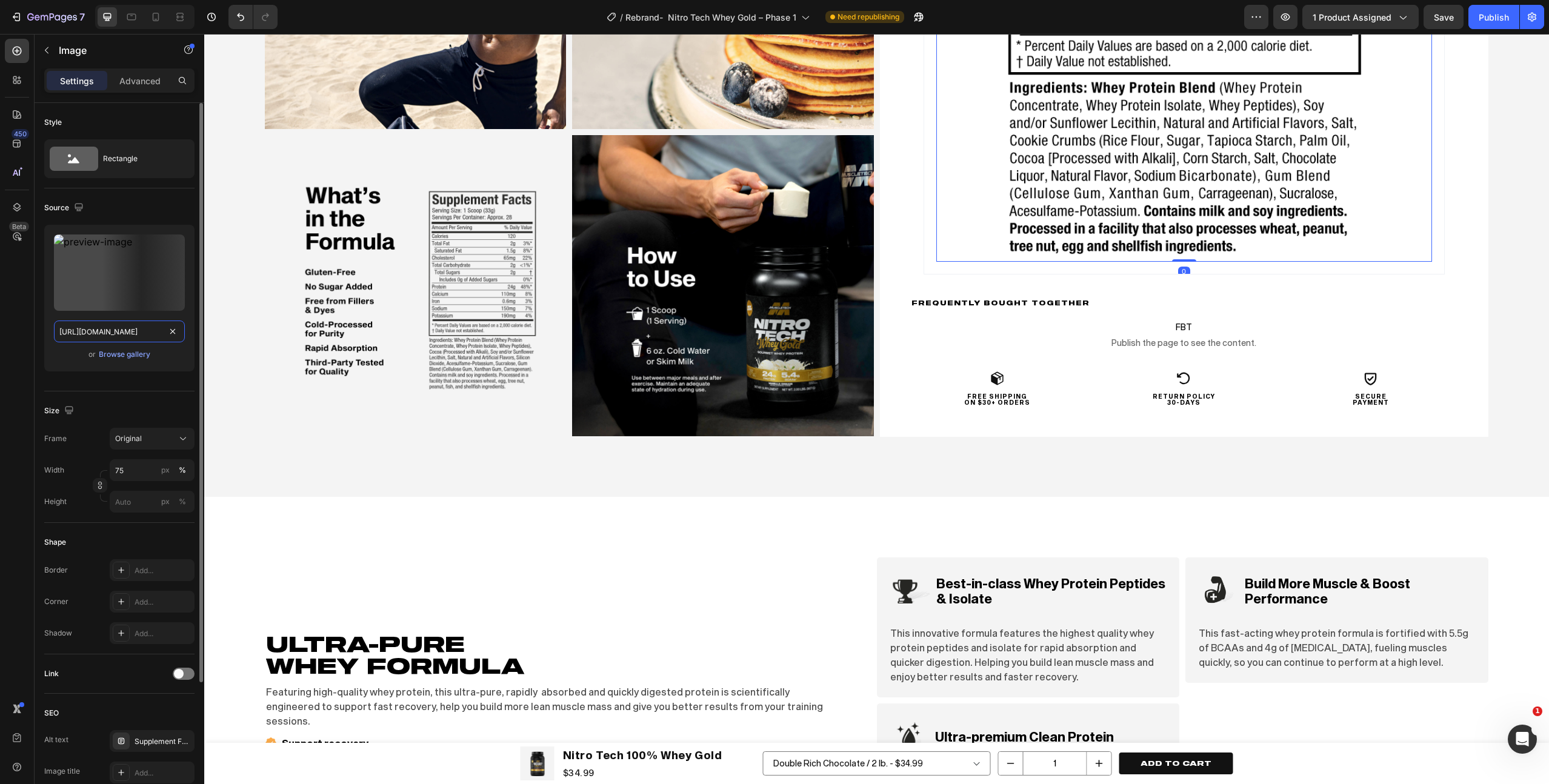
scroll to position [0, 315]
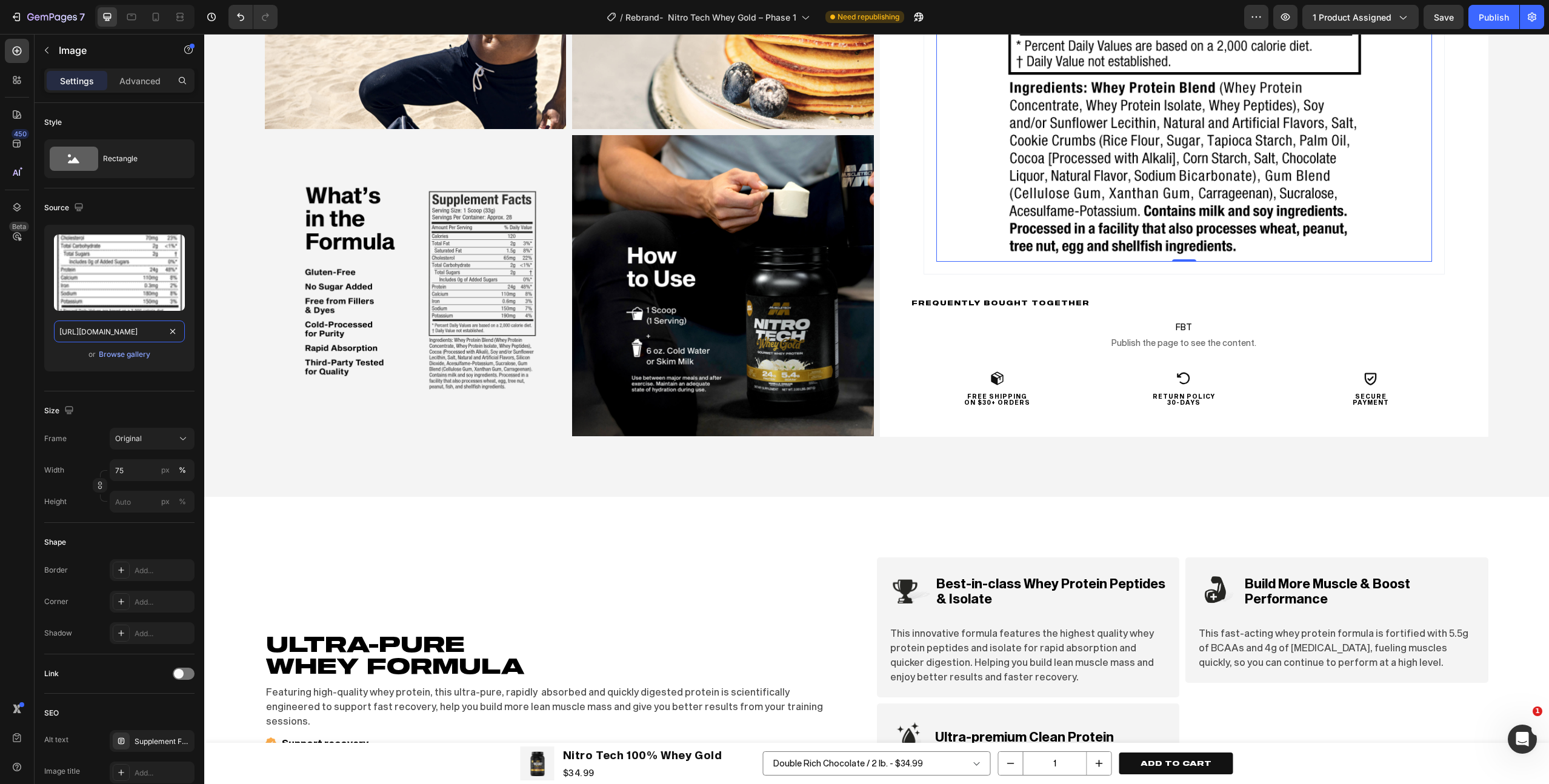
type input "https://cdn.shopify.com/s/files/1/1214/7132/files/muscletech-nitro-tech-whey-go…"
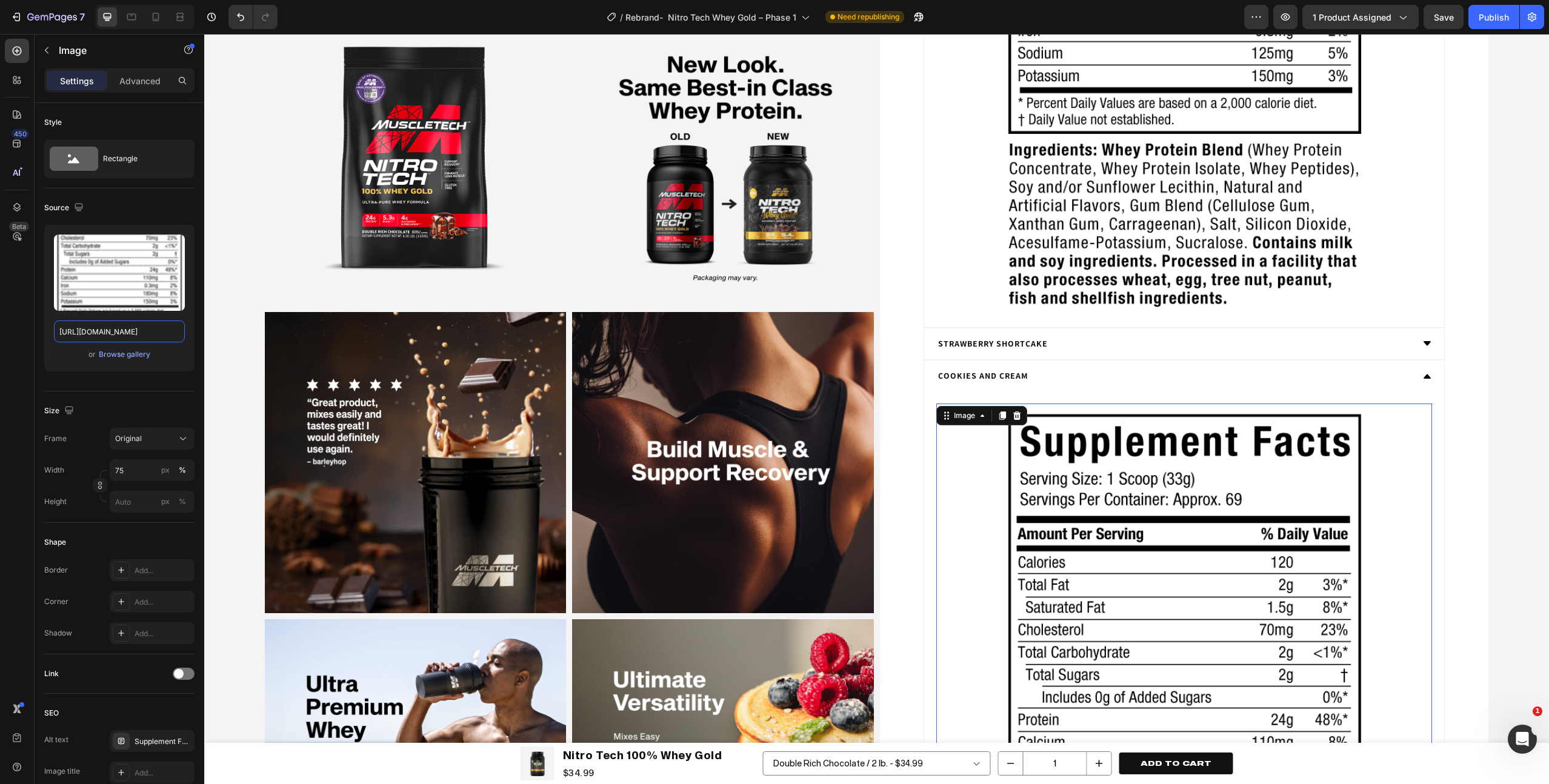
scroll to position [2866, 0]
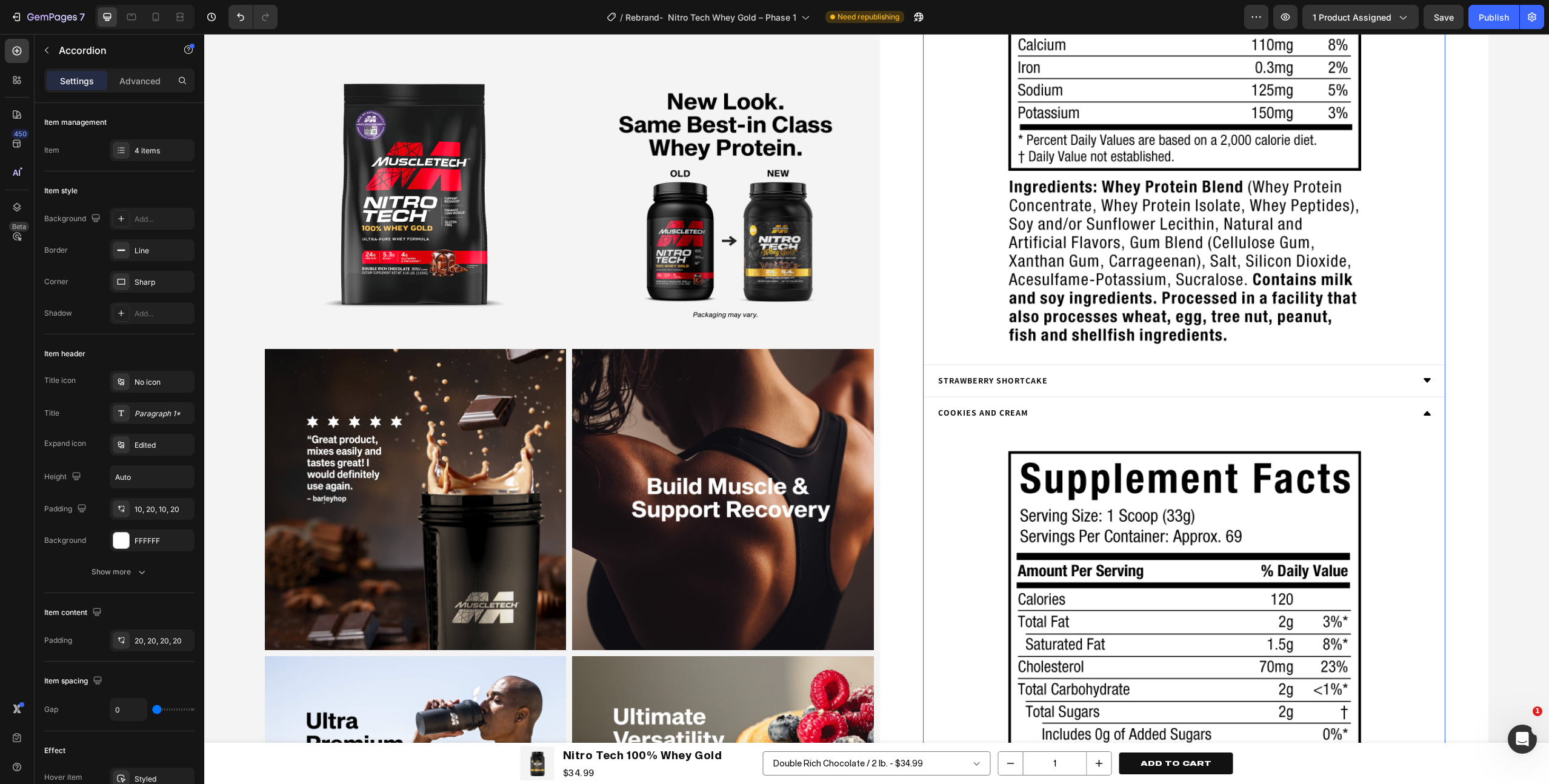
click at [1143, 383] on div "Strawberry Shortcake" at bounding box center [1175, 381] width 477 height 19
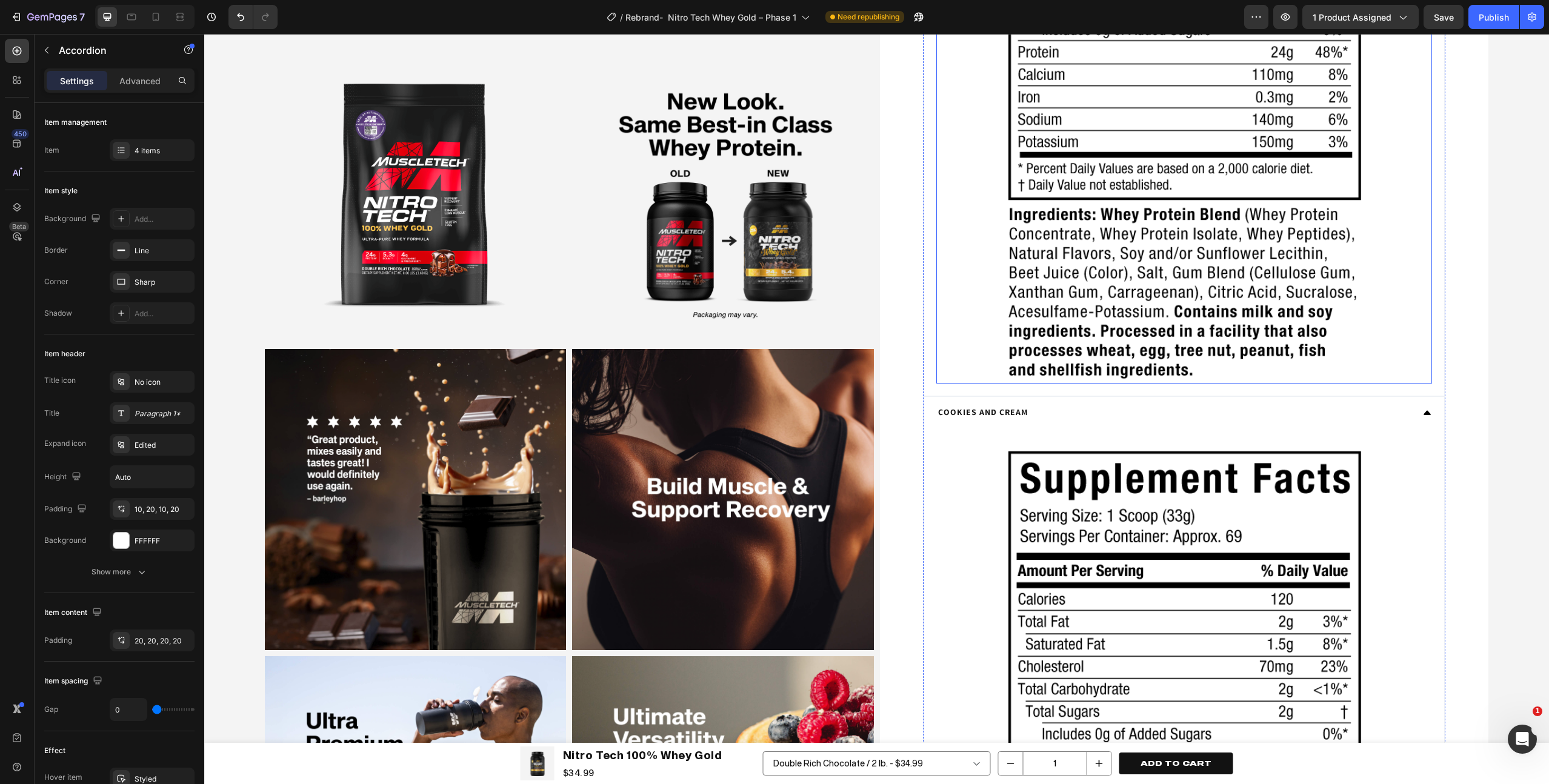
click at [1160, 168] on img at bounding box center [1184, 59] width 372 height 649
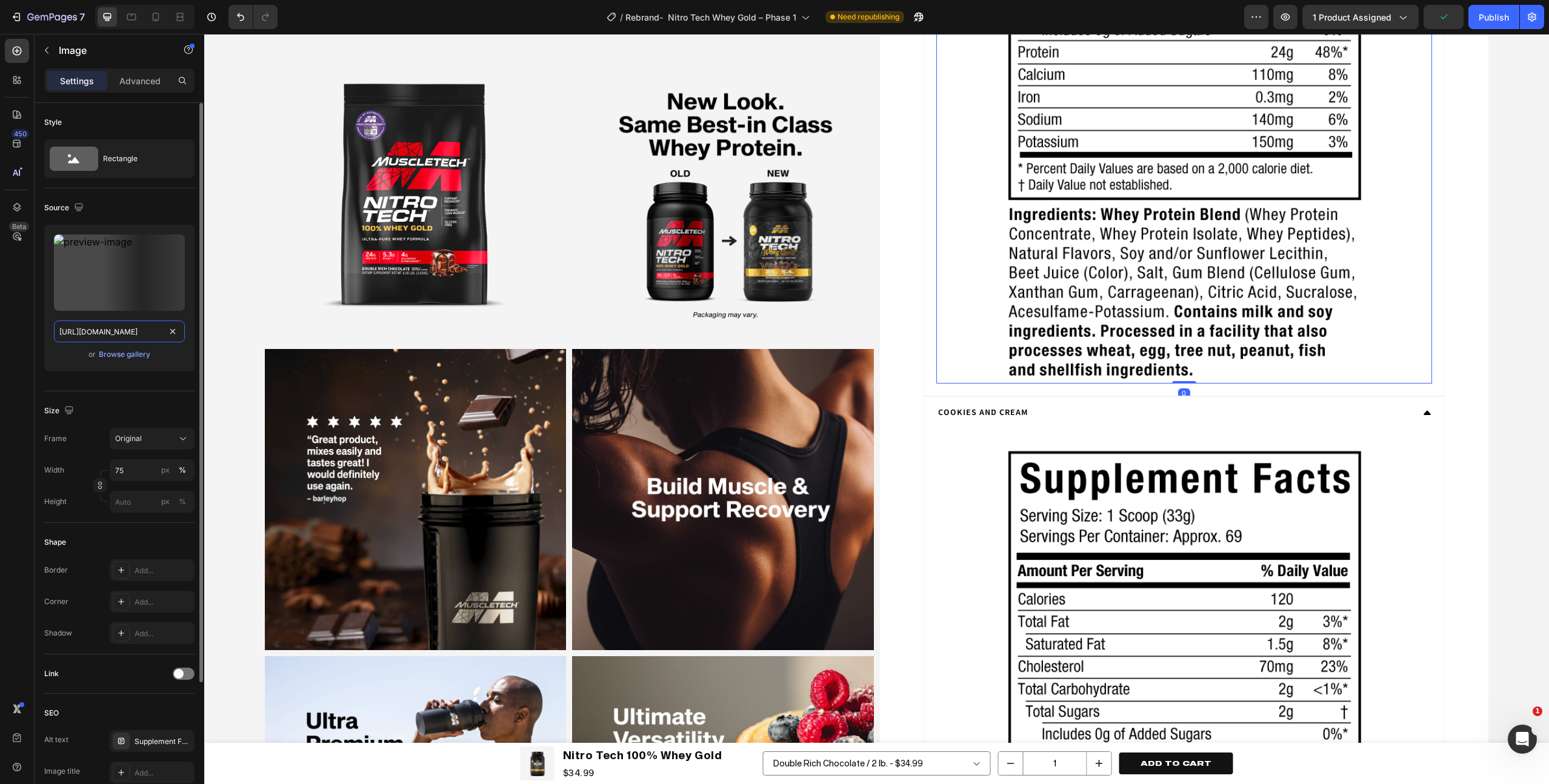
click at [117, 333] on input "https://cdn.shopify.com/s/files/1/1214/7132/files/muscletech-nitro-tech-whey-go…" at bounding box center [119, 331] width 131 height 22
paste input "text"
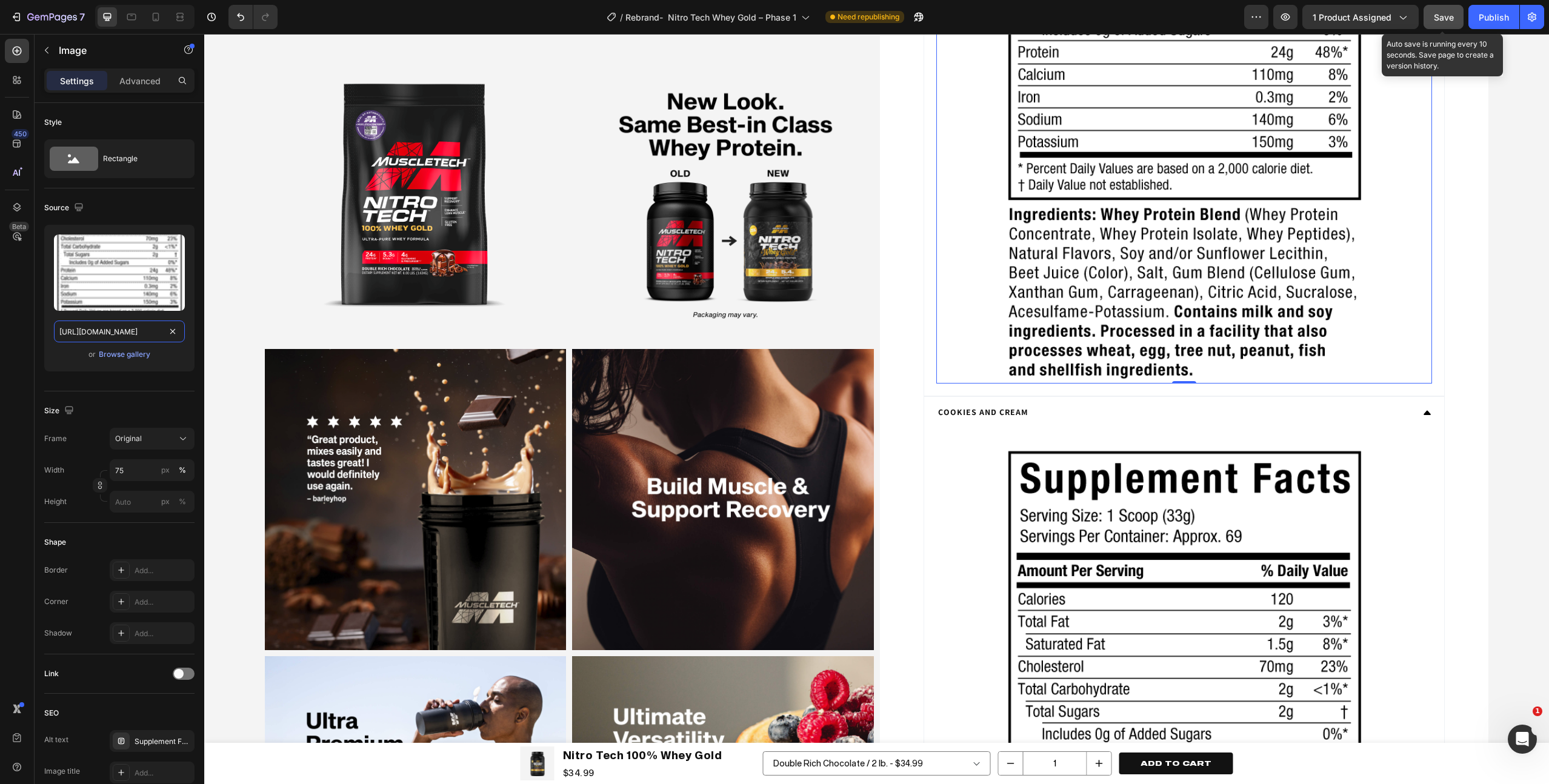
type input "https://cdn.shopify.com/s/files/1/1214/7132/files/muscletech-nitro-tech-whey-go…"
click at [1440, 17] on span "Save" at bounding box center [1444, 17] width 20 height 10
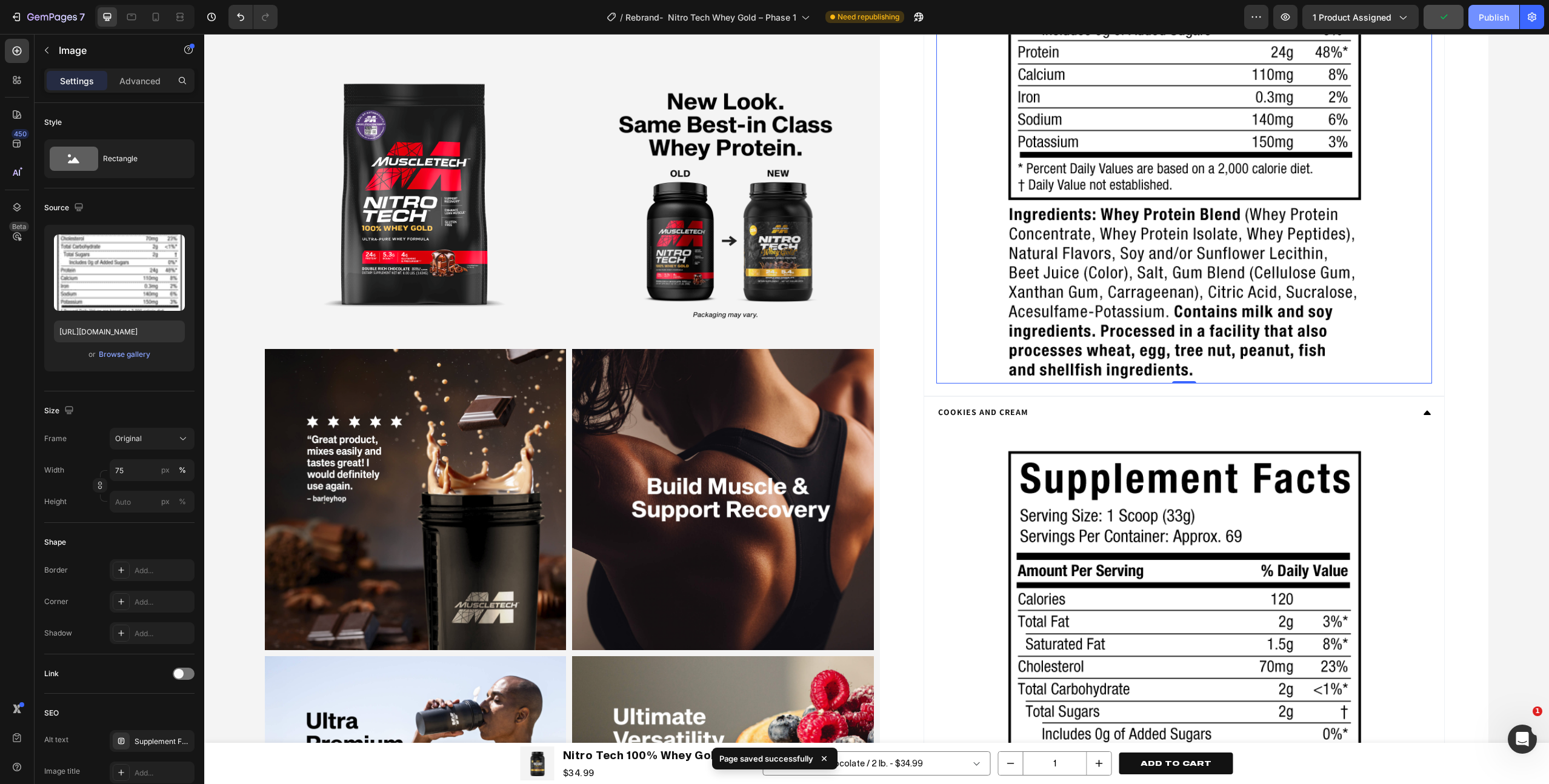
click at [1489, 18] on div "Publish" at bounding box center [1494, 17] width 31 height 13
click at [1445, 20] on span "Save" at bounding box center [1444, 17] width 20 height 10
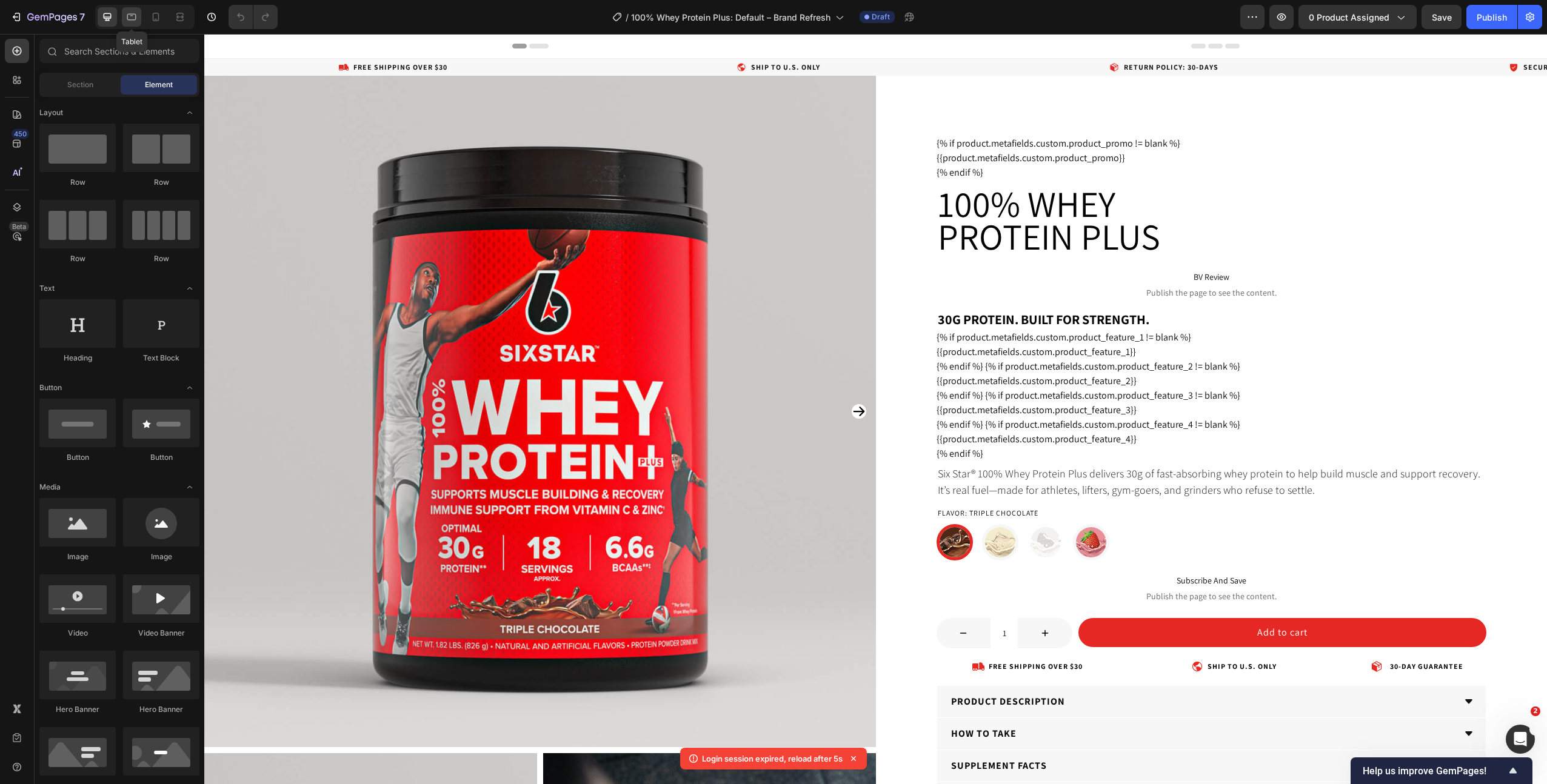
click at [133, 20] on icon at bounding box center [132, 17] width 12 height 12
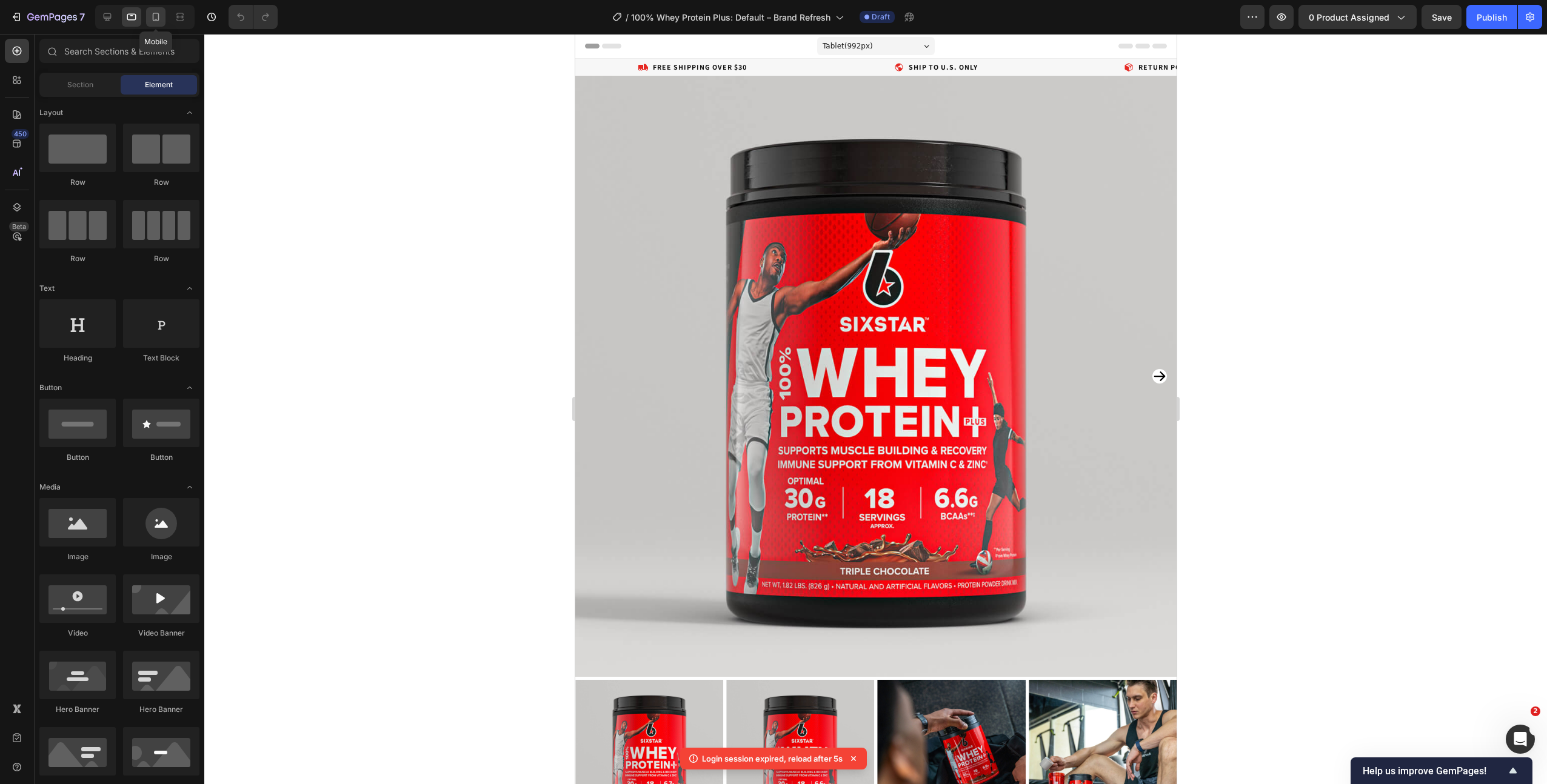
click at [155, 13] on icon at bounding box center [156, 17] width 7 height 9
